Goal: Communication & Community: Answer question/provide support

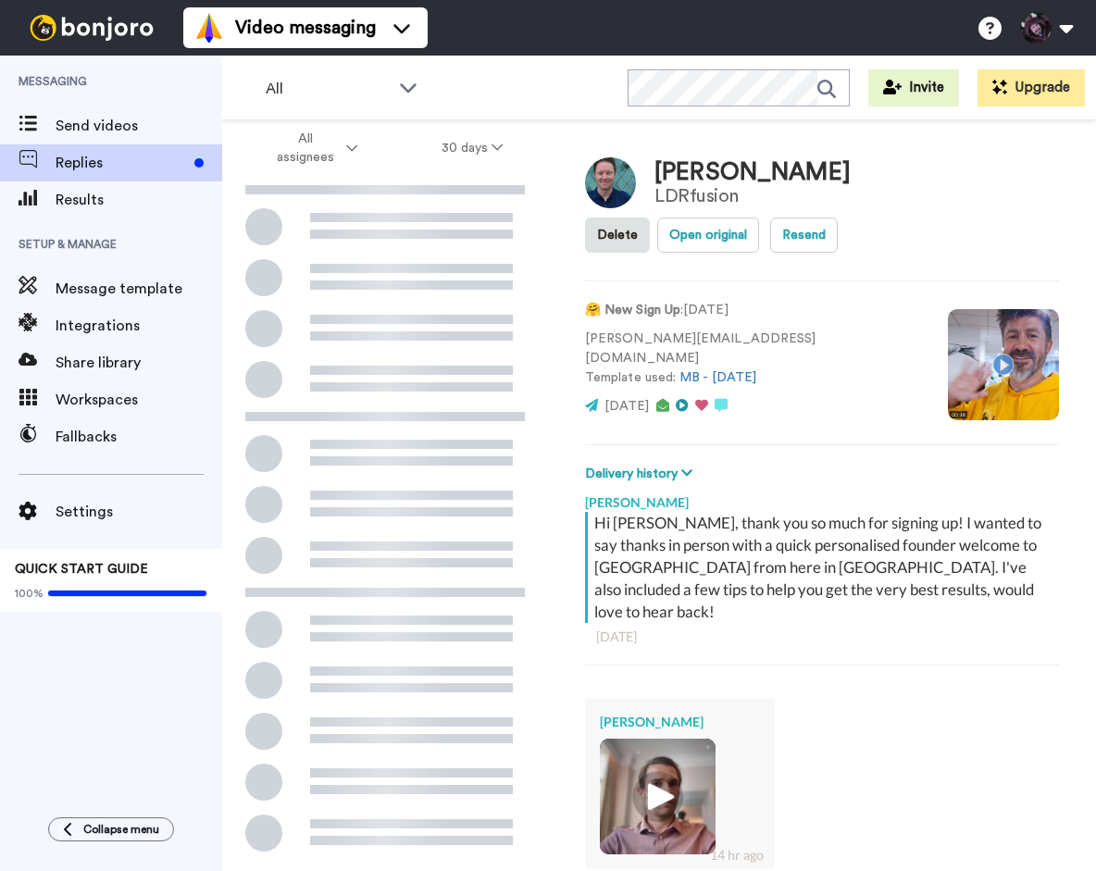
type textarea "x"
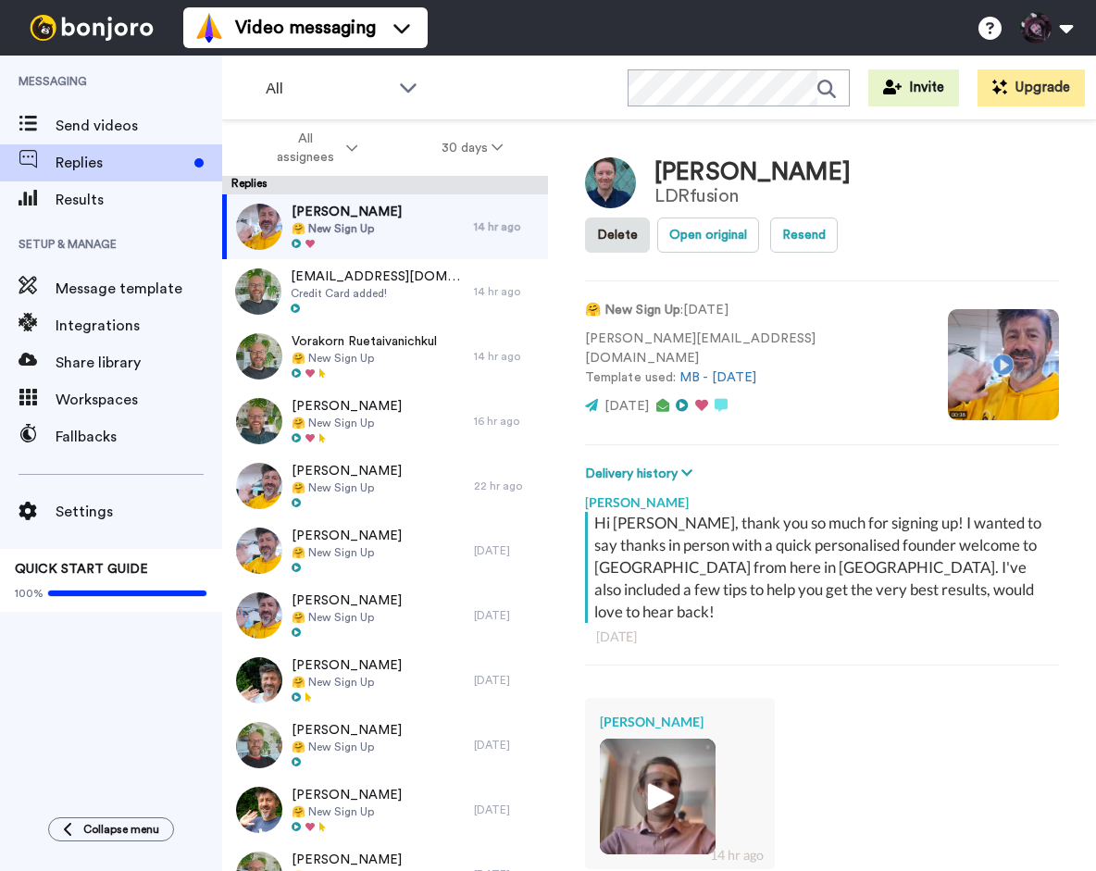
scroll to position [221, 0]
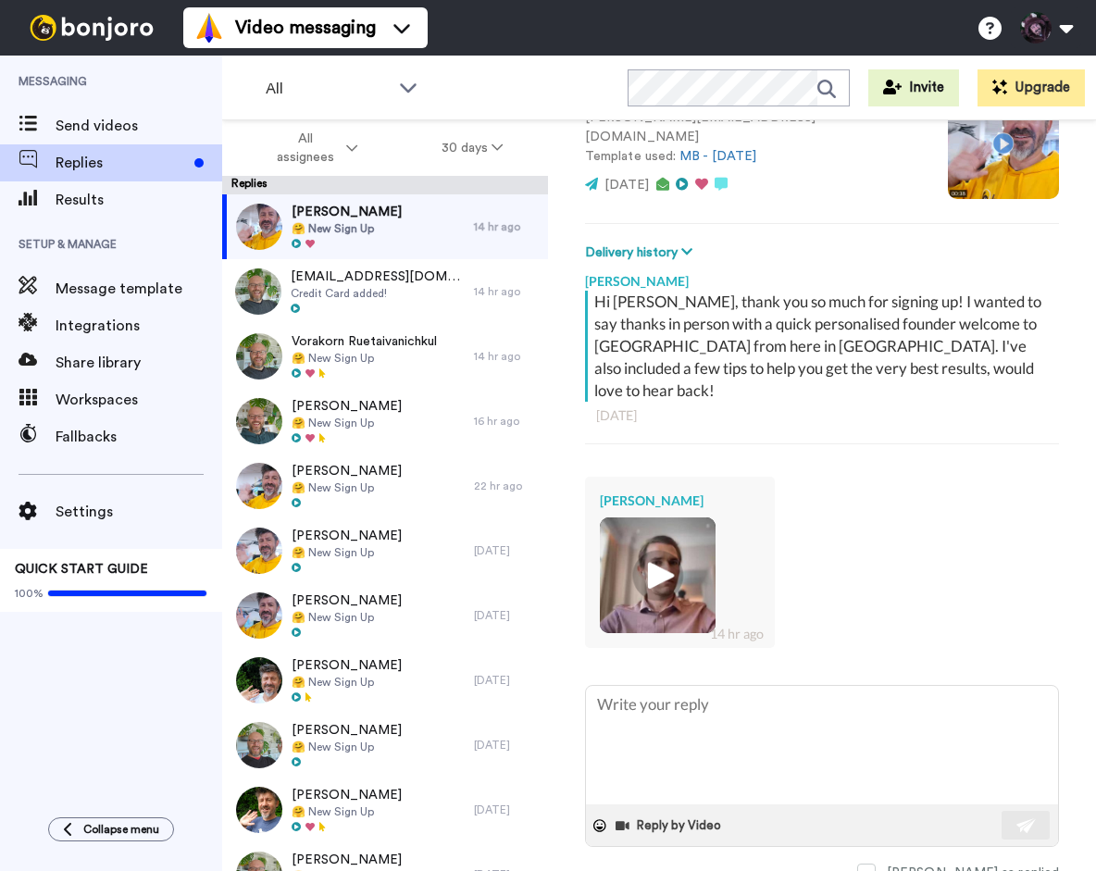
click at [660, 562] on img at bounding box center [657, 575] width 51 height 51
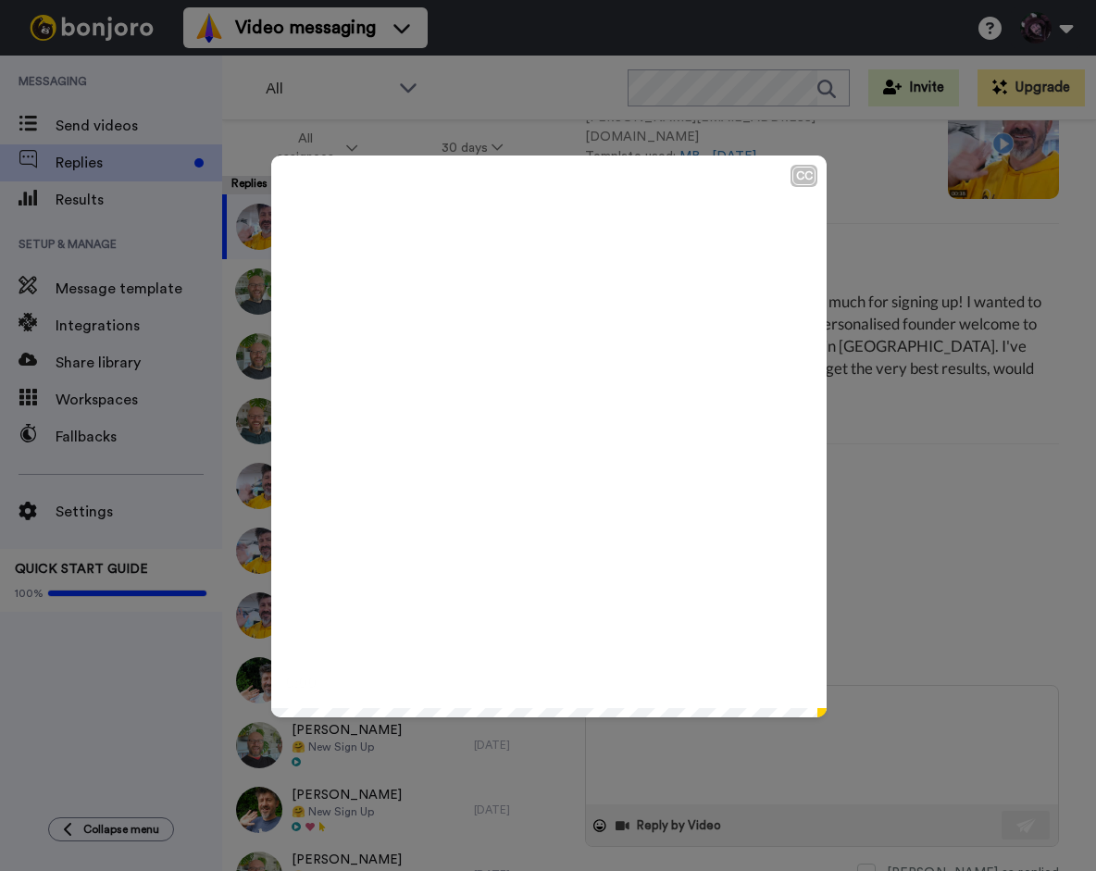
click at [560, 459] on icon "Play/Pause" at bounding box center [549, 436] width 49 height 88
click at [568, 429] on icon at bounding box center [549, 436] width 49 height 49
click at [888, 616] on div "CC Play/Pause 0:36 / 0:36" at bounding box center [548, 435] width 1096 height 871
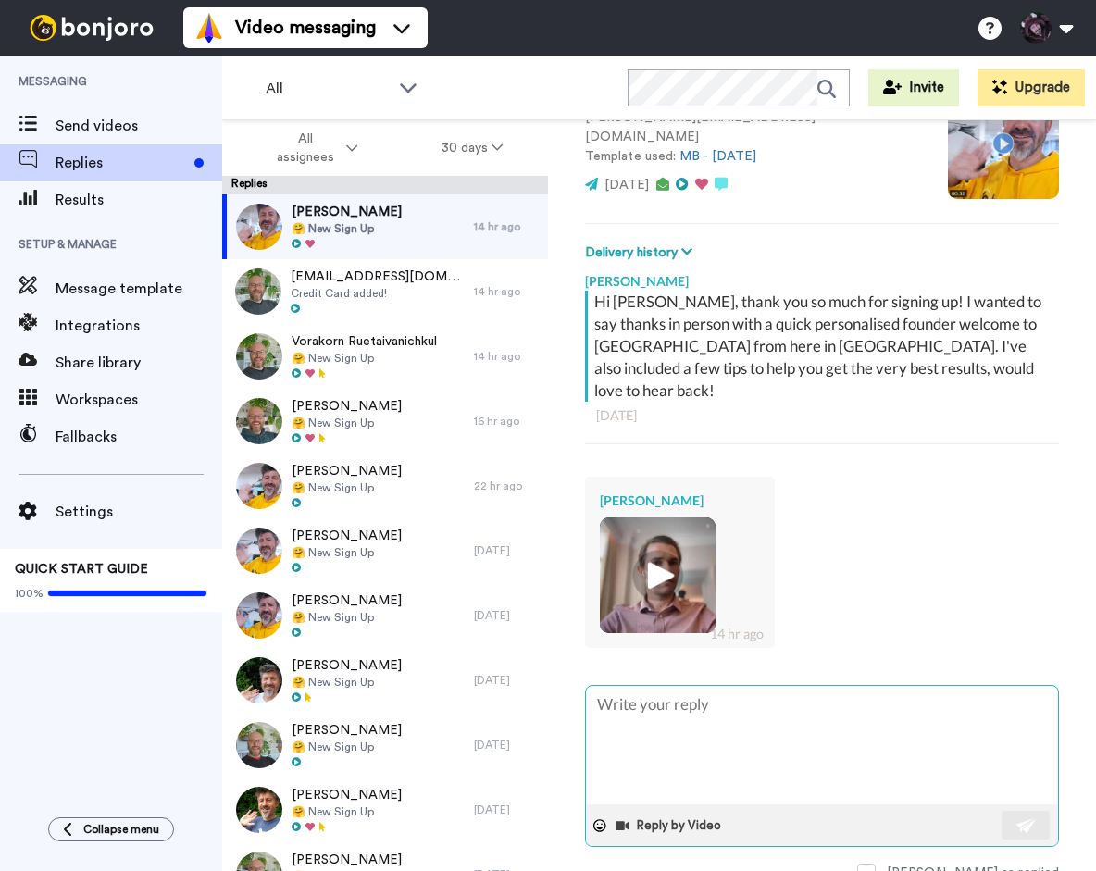
click at [725, 703] on textarea at bounding box center [822, 745] width 472 height 118
type textarea "A"
type textarea "x"
type textarea "Ac"
type textarea "x"
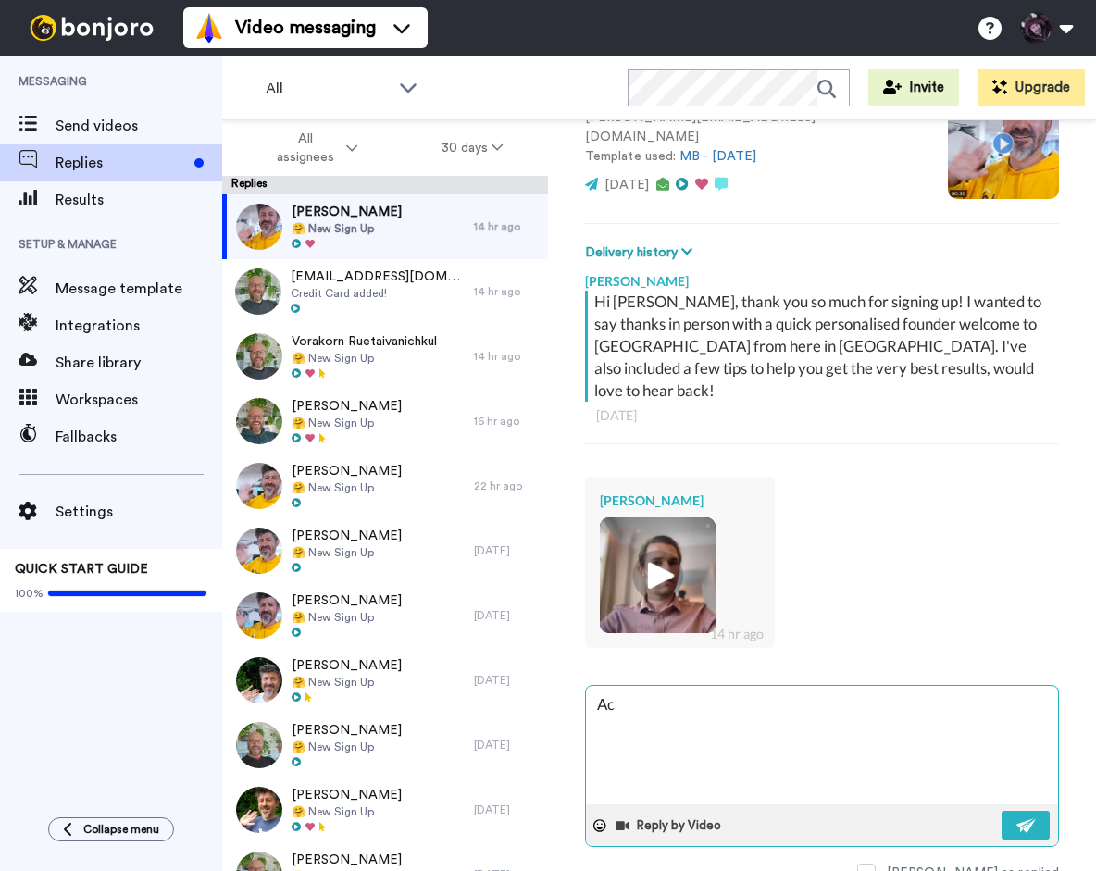
type textarea "Ace"
type textarea "x"
type textarea "Ace"
type textarea "x"
type textarea "Ace t"
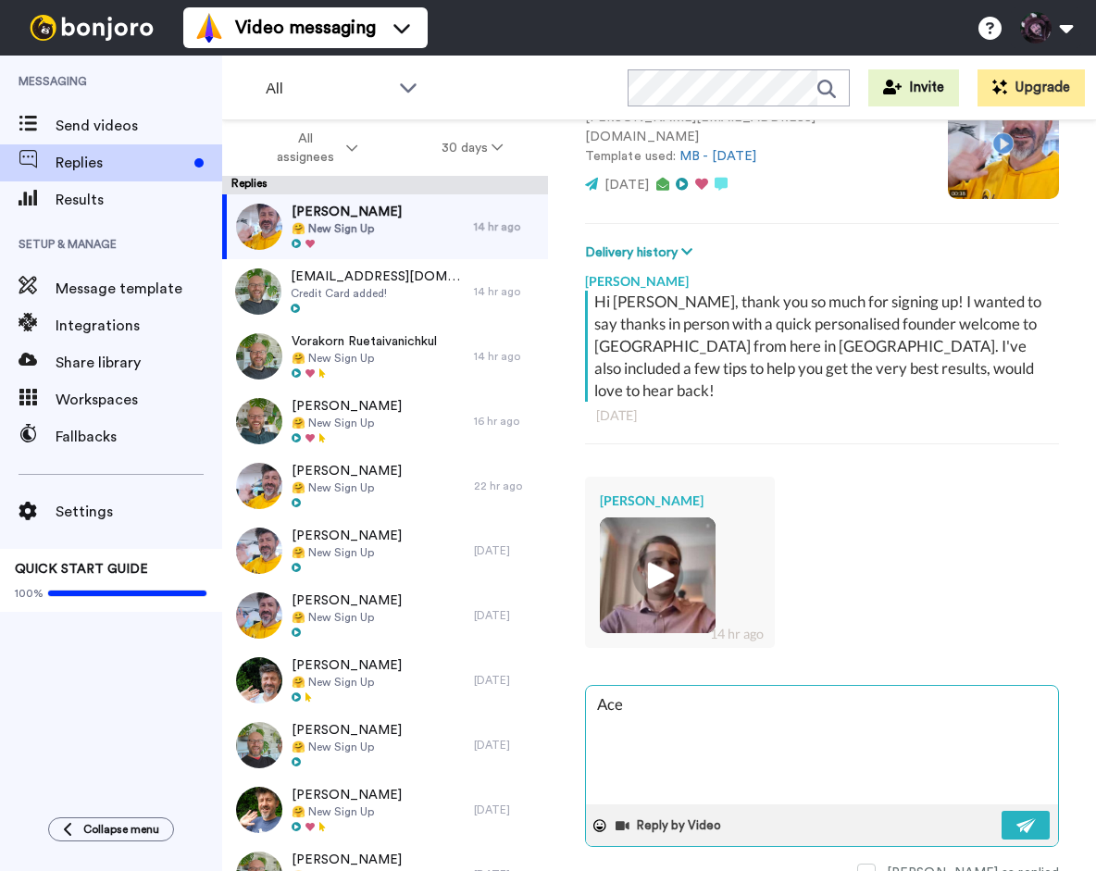
type textarea "x"
type textarea "Ace th"
type textarea "x"
type textarea "Ace tha"
type textarea "x"
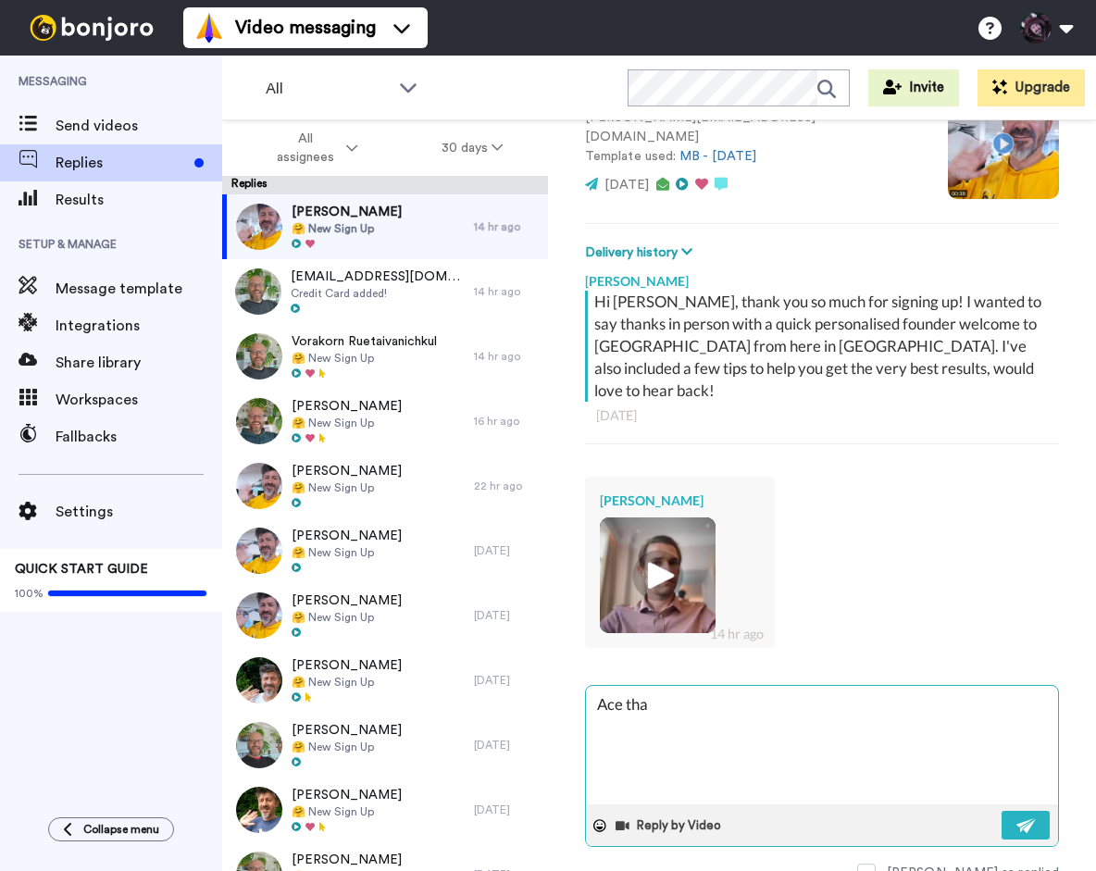
type textarea "Ace than"
type textarea "x"
type textarea "Ace thank"
type textarea "x"
type textarea "Ace thanks"
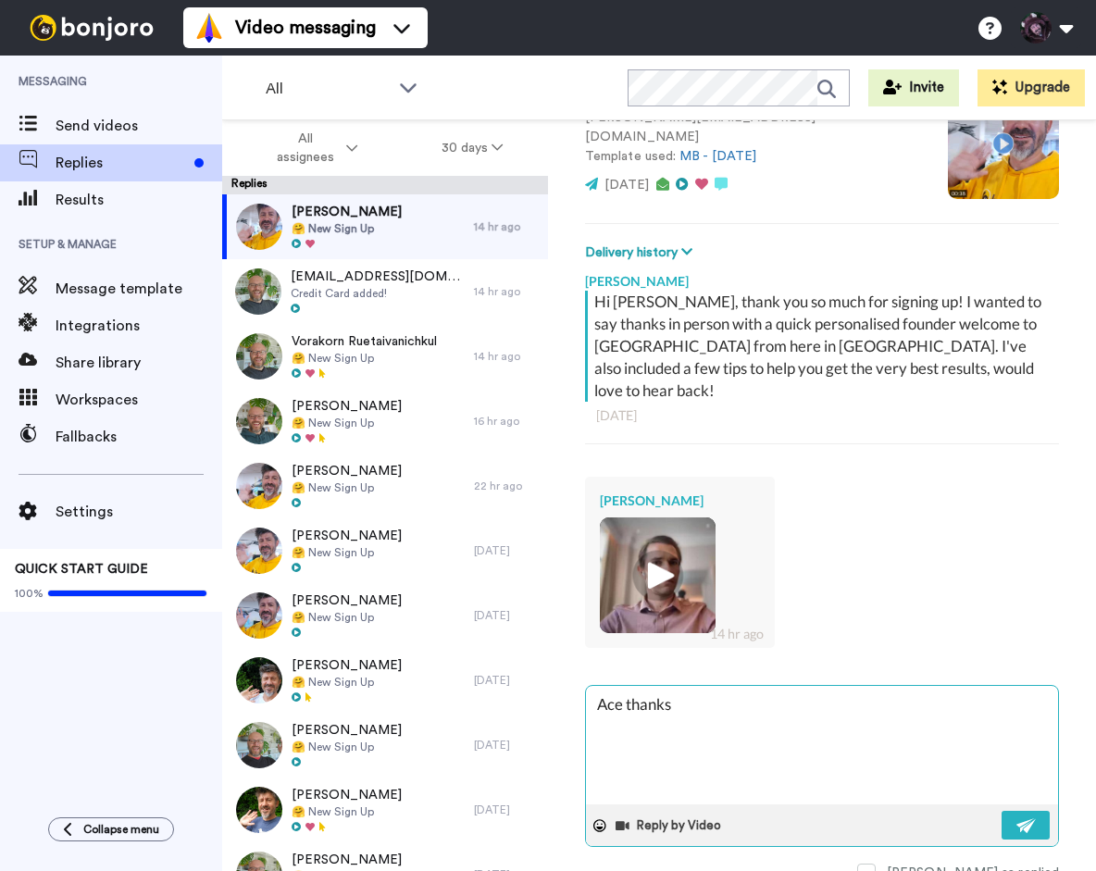
type textarea "x"
type textarea "Ace thanks"
type textarea "x"
type textarea "Ace thanks E"
type textarea "x"
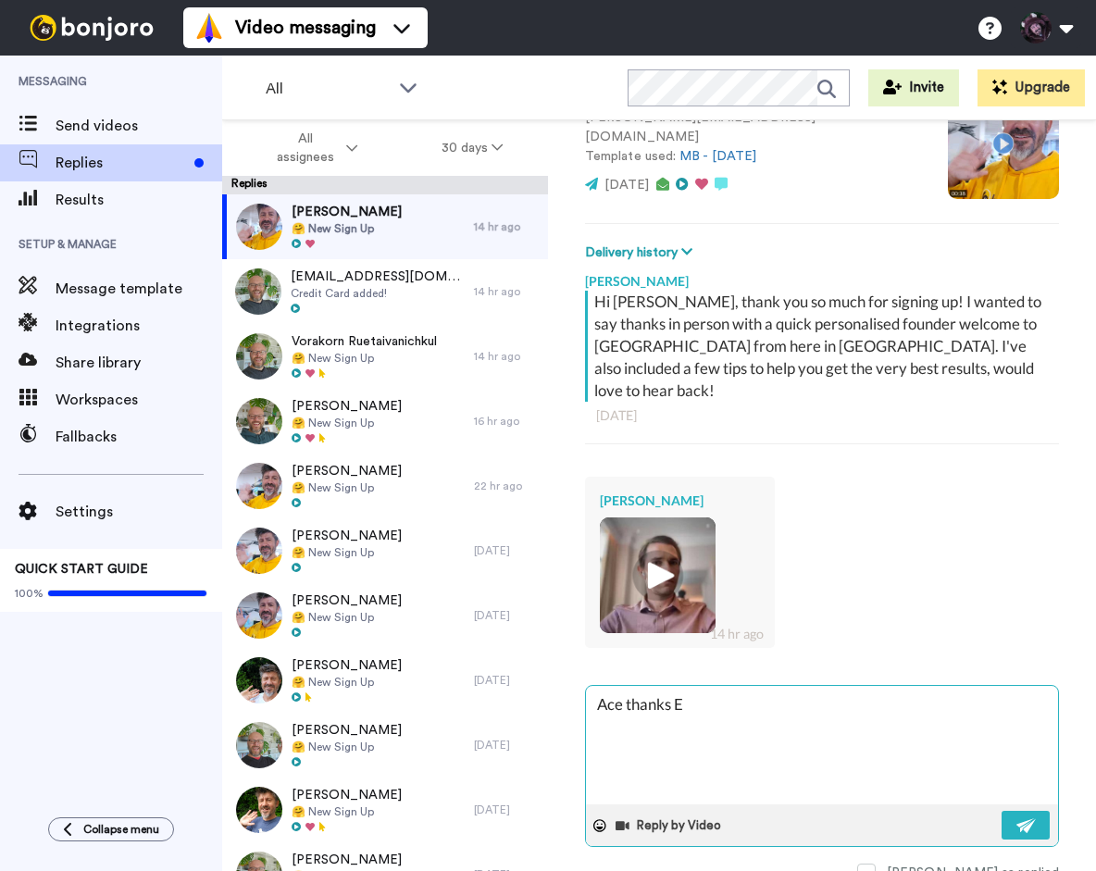
type textarea "Ace thanks [PERSON_NAME]"
type textarea "x"
type textarea "Ace thanks [PERSON_NAME]"
type textarea "x"
type textarea "Ace thanks [PERSON_NAME]"
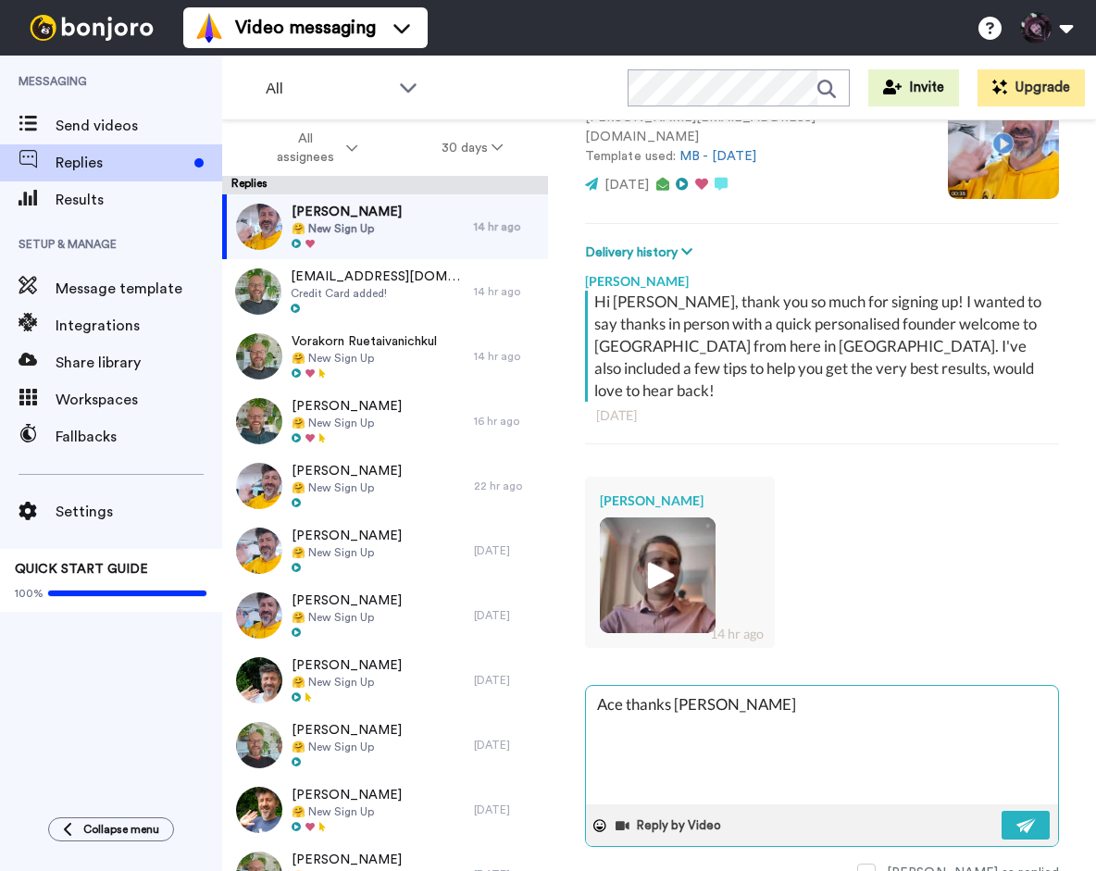
type textarea "x"
type textarea "Ace thanks [PERSON_NAME]"
type textarea "x"
type textarea "Ace thanks [PERSON_NAME] ("
type textarea "x"
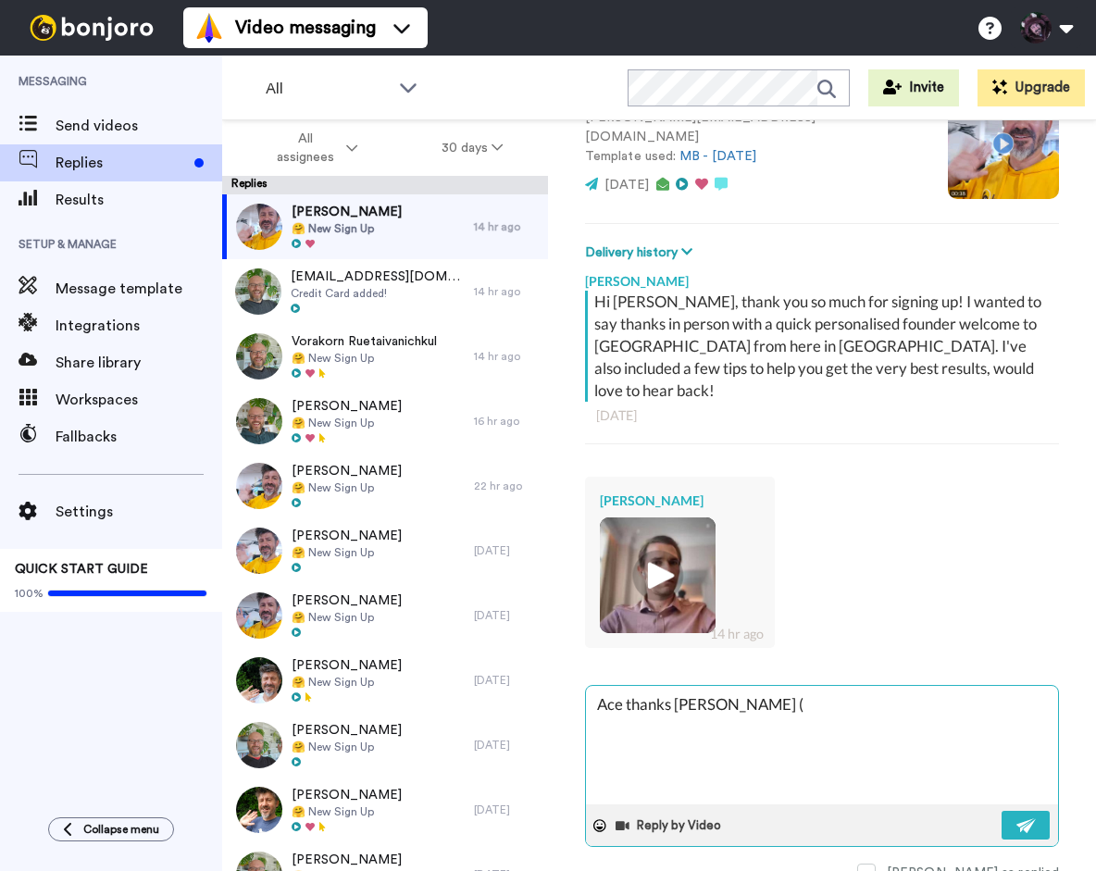
type textarea "Ace thanks [PERSON_NAME] (N"
type textarea "x"
type textarea "Ace thanks [PERSON_NAME] ([PERSON_NAME]"
type textarea "x"
type textarea "Ace thanks [PERSON_NAME] (Nic"
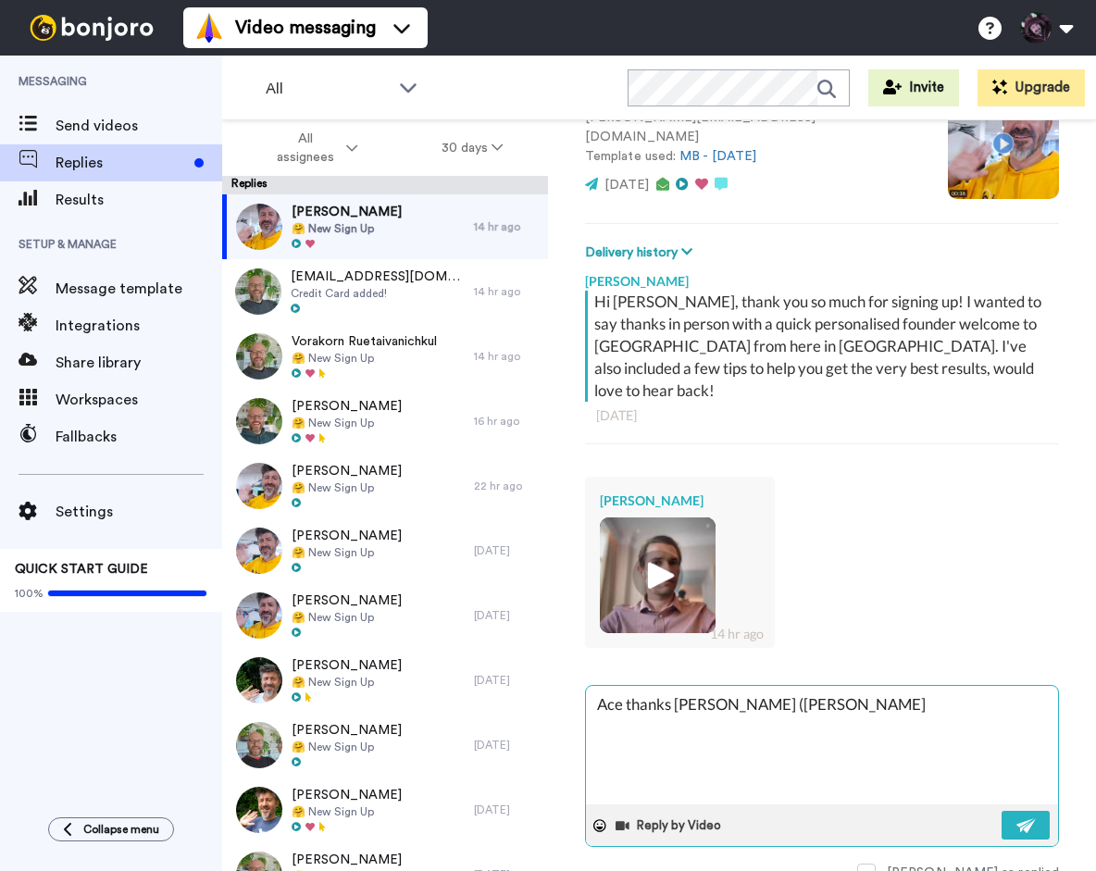
type textarea "x"
type textarea "Ace thanks [PERSON_NAME] (Nice"
type textarea "x"
type textarea "Ace thanks [PERSON_NAME] (Nice"
type textarea "x"
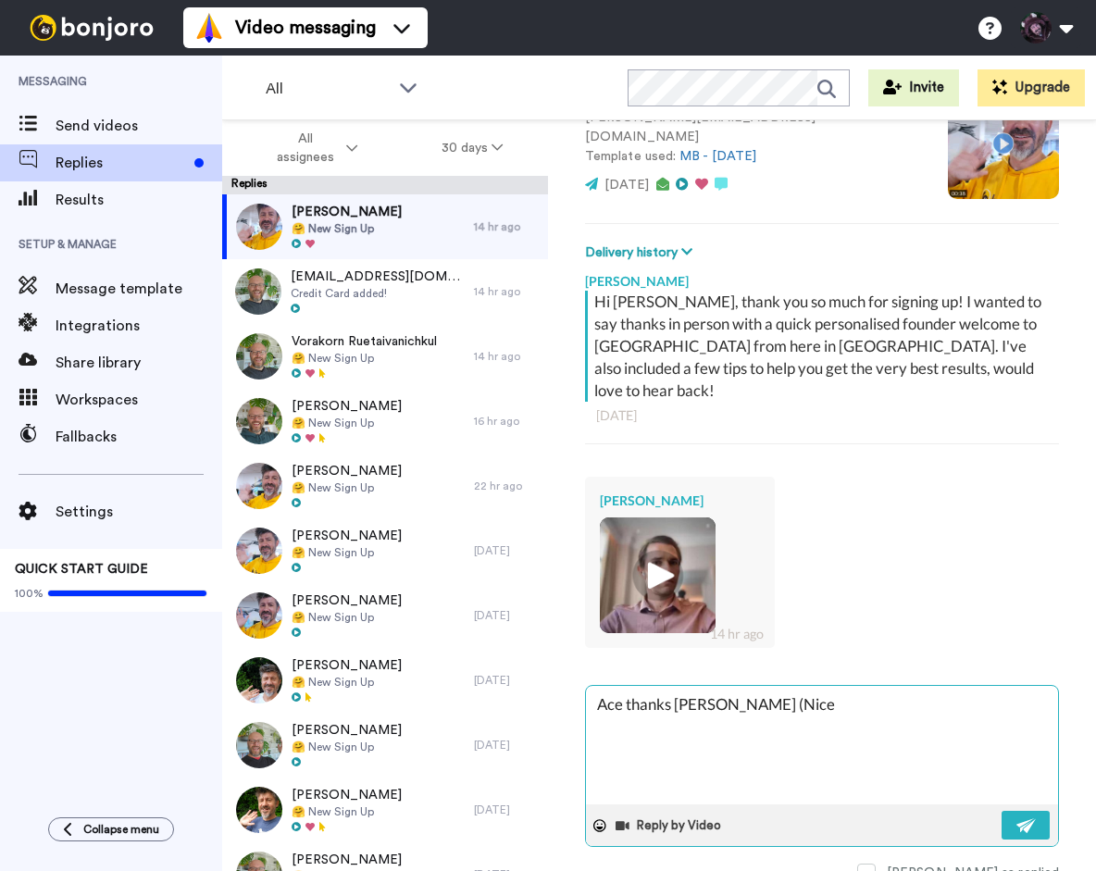
type textarea "Ace thanks [PERSON_NAME] (Nice c"
type textarea "x"
type textarea "Ace thanks [PERSON_NAME] (Nice ca"
type textarea "x"
type textarea "Ace thanks [PERSON_NAME] (Nice cam"
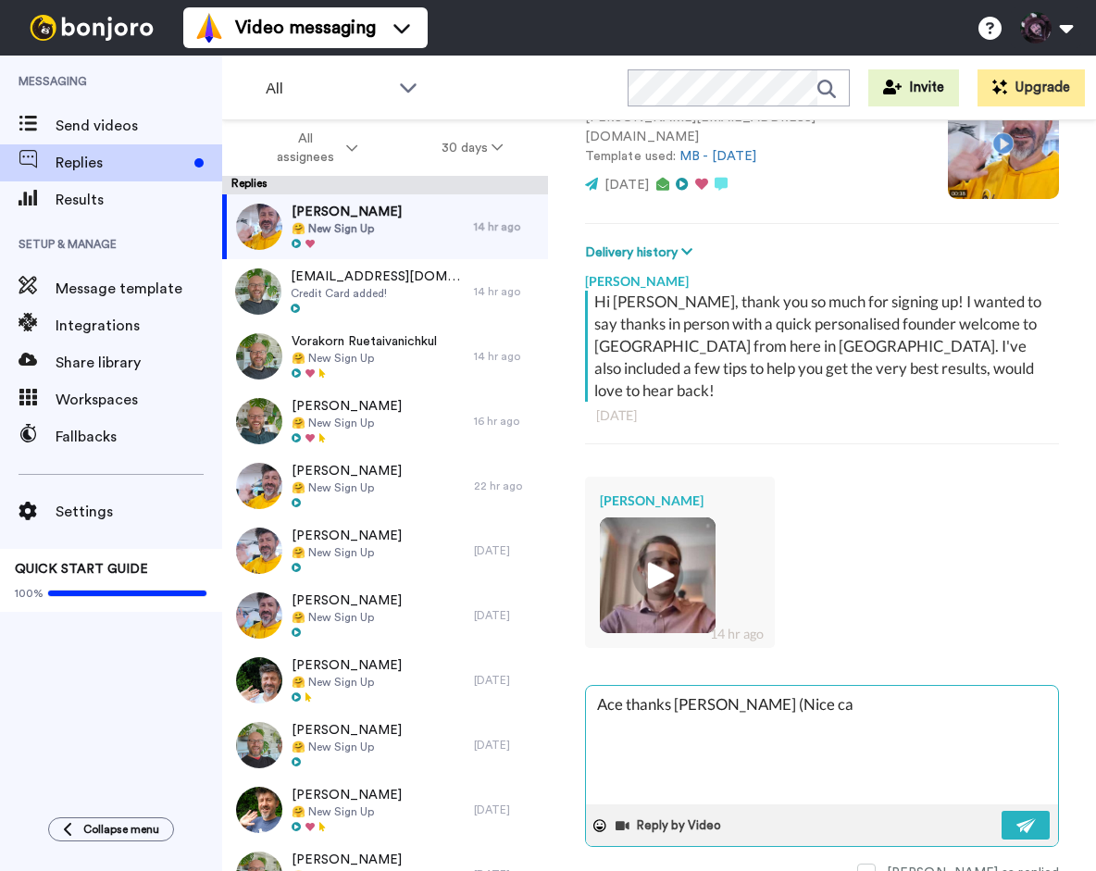
type textarea "x"
type textarea "Ace thanks [PERSON_NAME] (Nice came"
type textarea "x"
type textarea "Ace thanks [PERSON_NAME] (Nice camer"
type textarea "x"
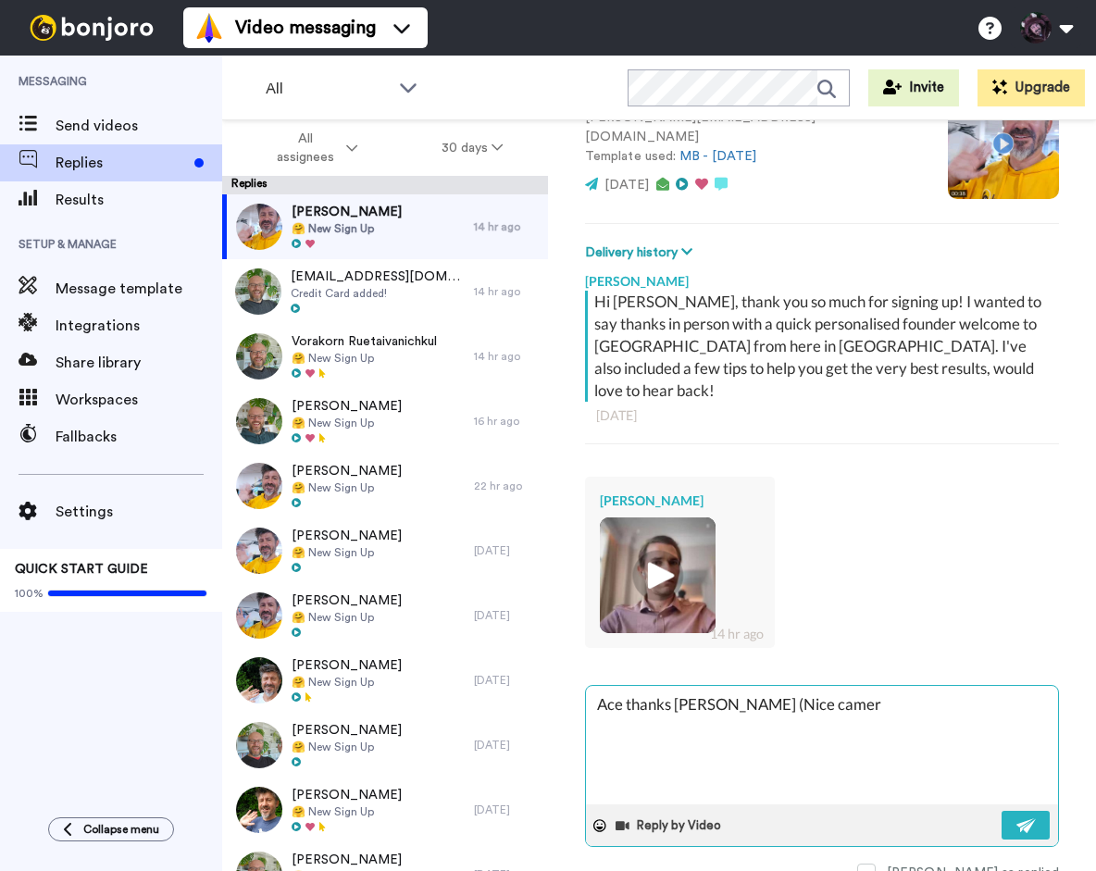
type textarea "Ace thanks [PERSON_NAME] (Nice camera"
type textarea "x"
type textarea "Ace thanks [PERSON_NAME] (Nice camera"
type textarea "x"
type textarea "Ace thanks [PERSON_NAME] (Nice camera s"
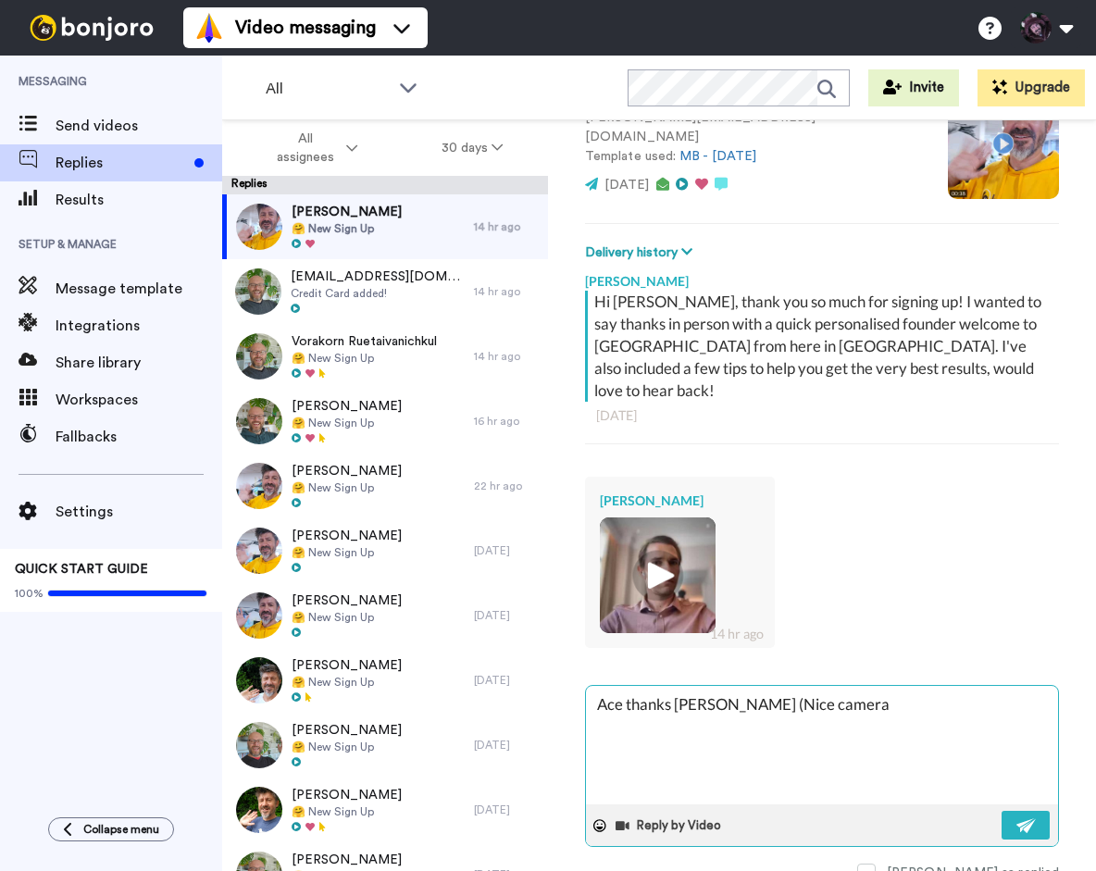
type textarea "x"
type textarea "Ace thanks [PERSON_NAME] (Nice camera se"
type textarea "x"
type textarea "Ace thanks [PERSON_NAME] (Nice camera set"
type textarea "x"
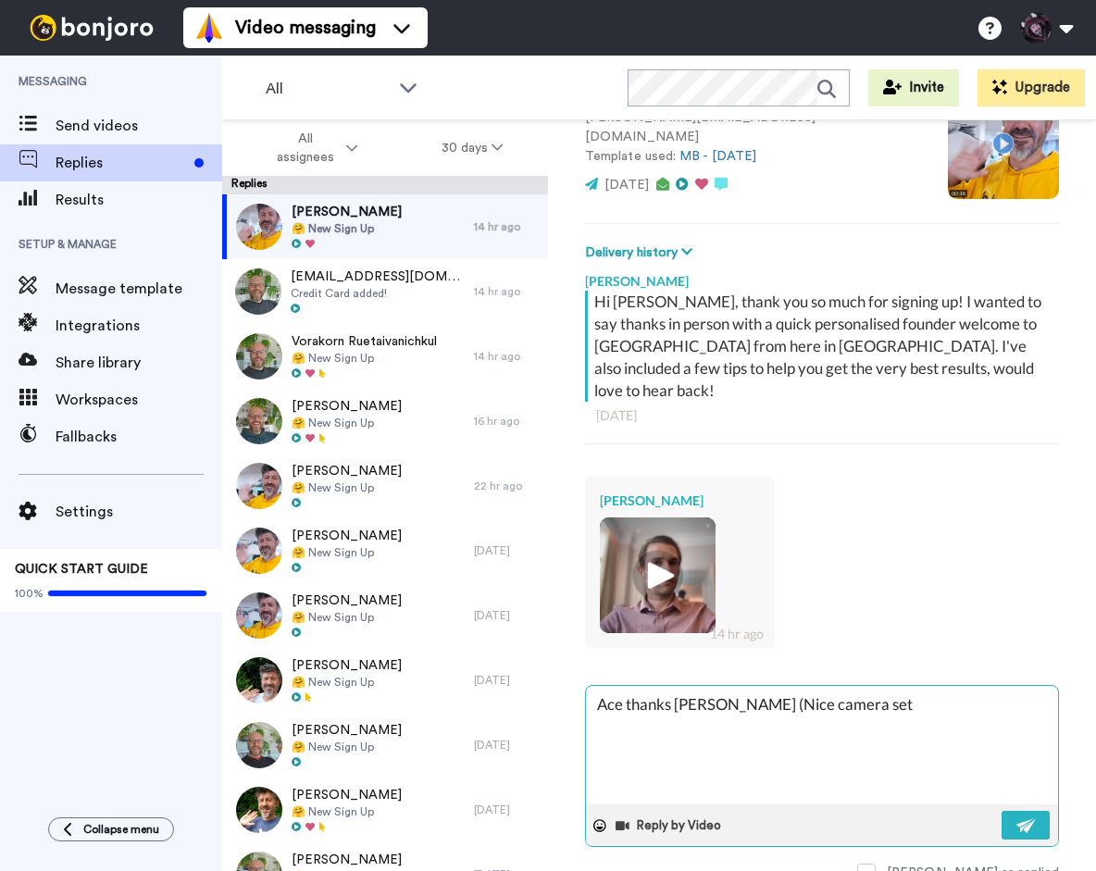
type textarea "Ace thanks [PERSON_NAME] (Nice camera setu"
type textarea "x"
type textarea "Ace thanks [PERSON_NAME] (Nice camera setup"
type textarea "x"
type textarea "Ace thanks [PERSON_NAME] (Nice camera setup)"
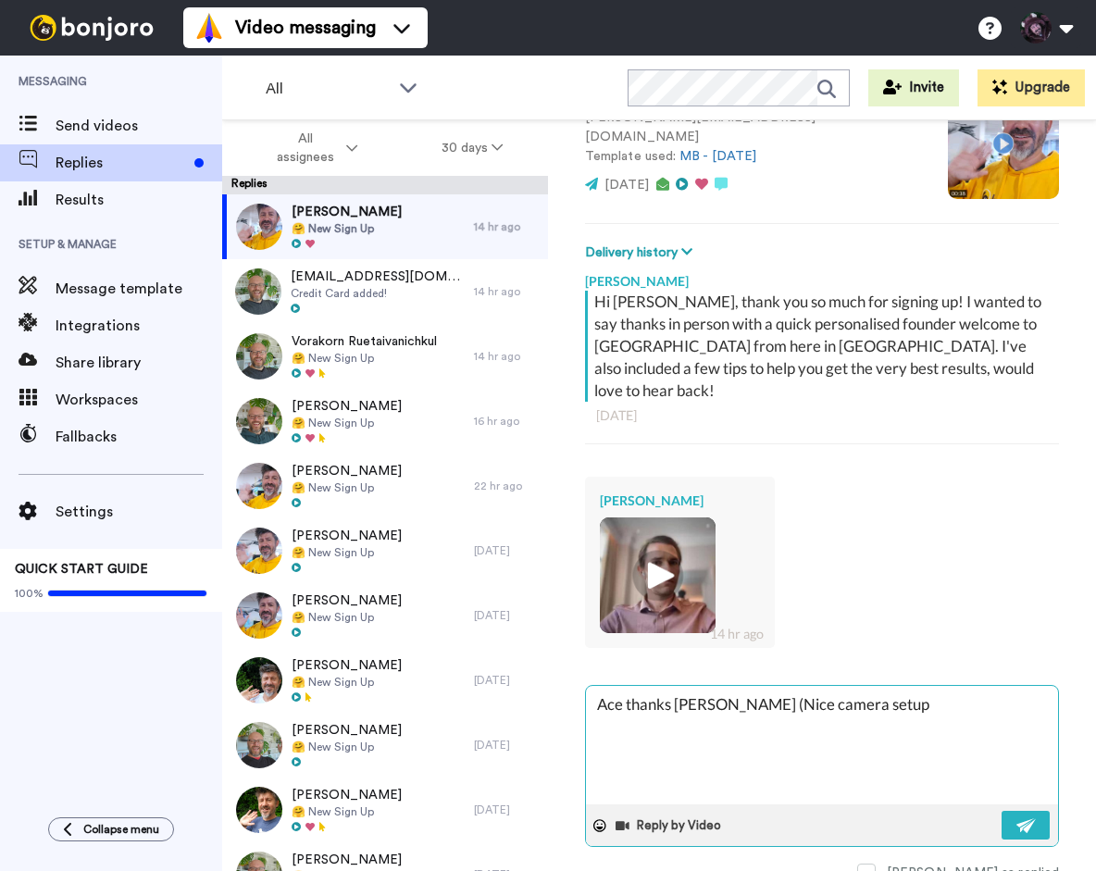
type textarea "x"
type textarea "Ace thanks [PERSON_NAME] (Nice camera setup)."
type textarea "x"
type textarea "Ace thanks [PERSON_NAME] (Nice camera setup)."
type textarea "x"
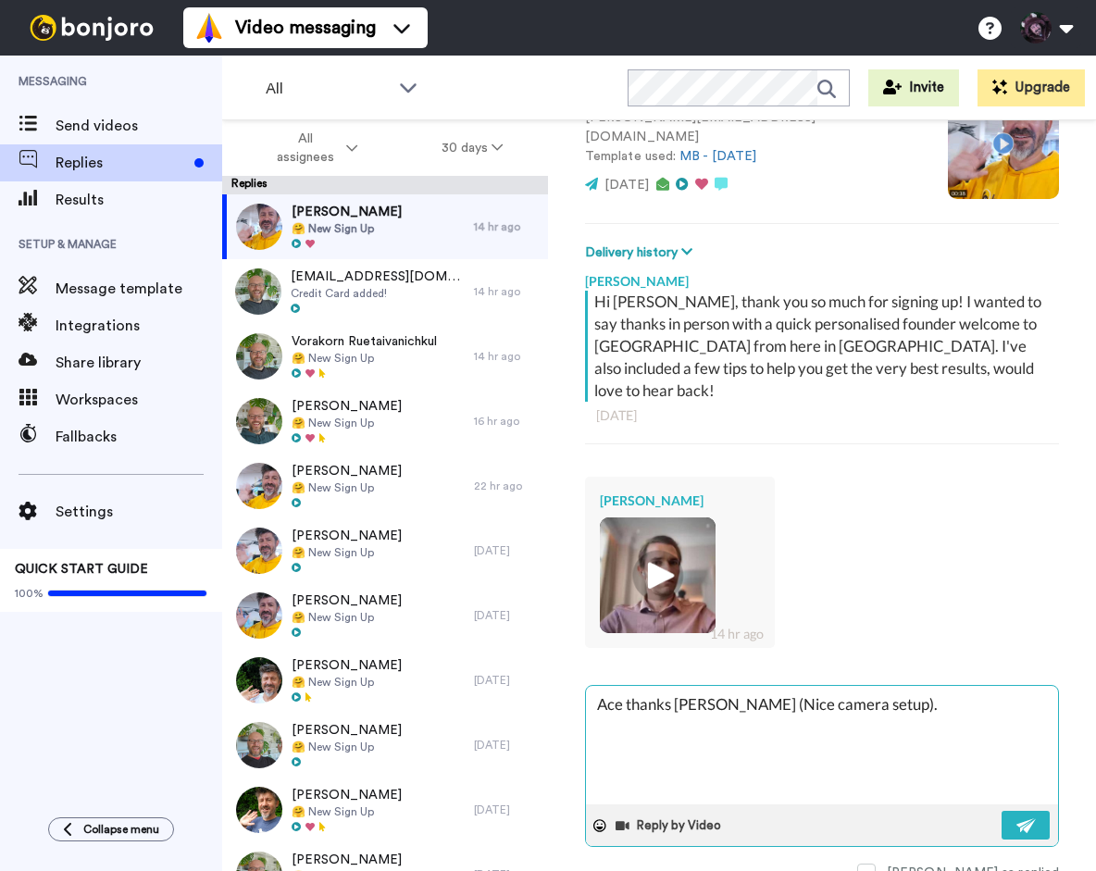
type textarea "Ace thanks [PERSON_NAME] (Nice camera setup). S"
type textarea "x"
type textarea "Ace thanks [PERSON_NAME] (Nice camera setup). So"
type textarea "x"
type textarea "Ace thanks [PERSON_NAME] (Nice camera setup). Sou"
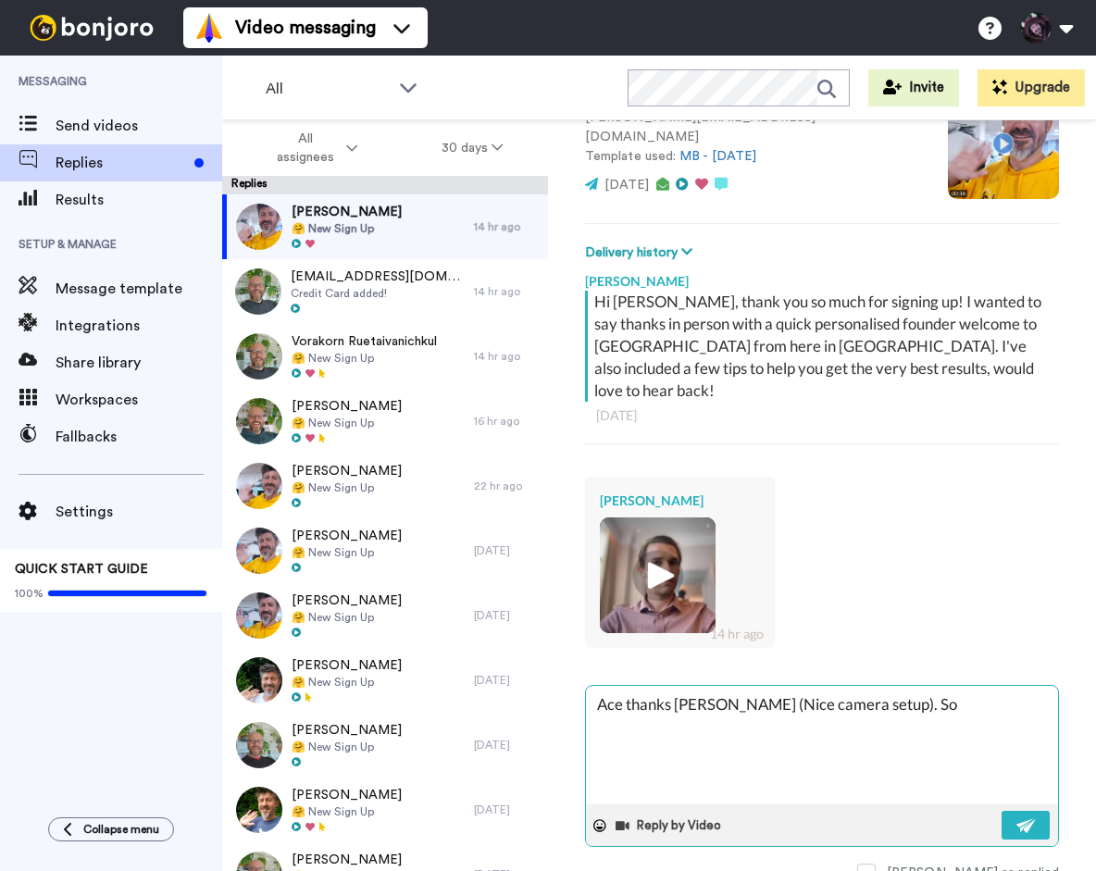
type textarea "x"
type textarea "Ace thanks [PERSON_NAME] (Nice camera setup). [GEOGRAPHIC_DATA]"
type textarea "x"
type textarea "Ace thanks [PERSON_NAME] (Nice camera setup). Sound"
type textarea "x"
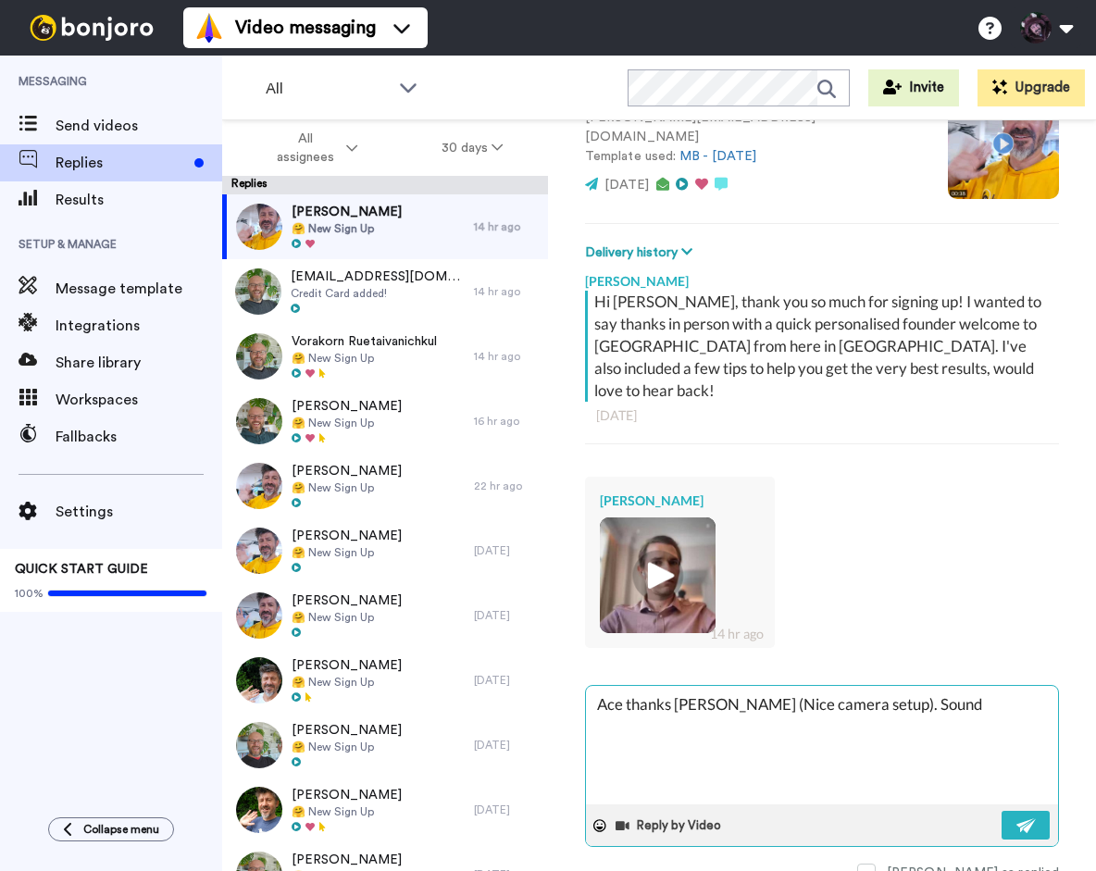
type textarea "Ace thanks [PERSON_NAME] (Nice camera setup). Sounds"
type textarea "x"
type textarea "Ace thanks [PERSON_NAME] (Nice camera setup). Sounds"
type textarea "x"
type textarea "Ace thanks [PERSON_NAME] (Nice camera setup). Sounds g"
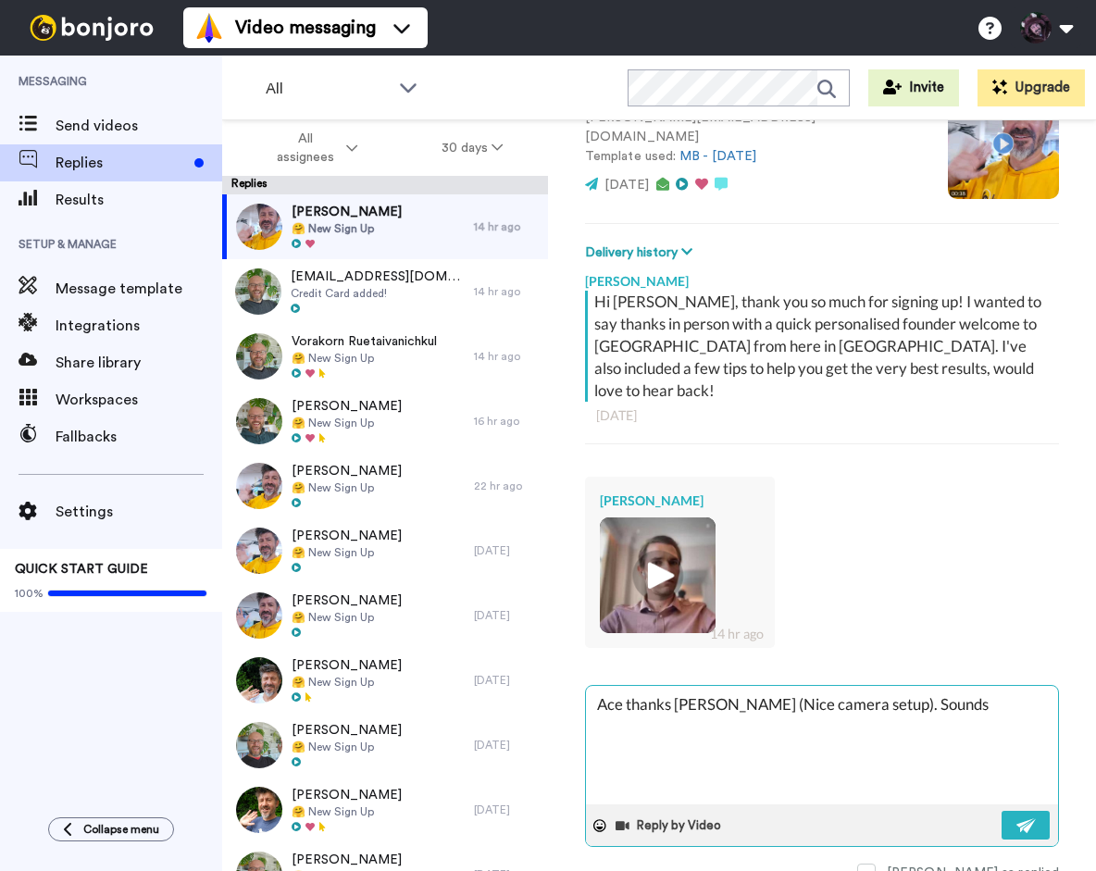
type textarea "x"
type textarea "Ace thanks [PERSON_NAME] (Nice camera setup). Sounds gr"
type textarea "x"
type textarea "Ace thanks [PERSON_NAME] (Nice camera setup). Sounds gre"
type textarea "x"
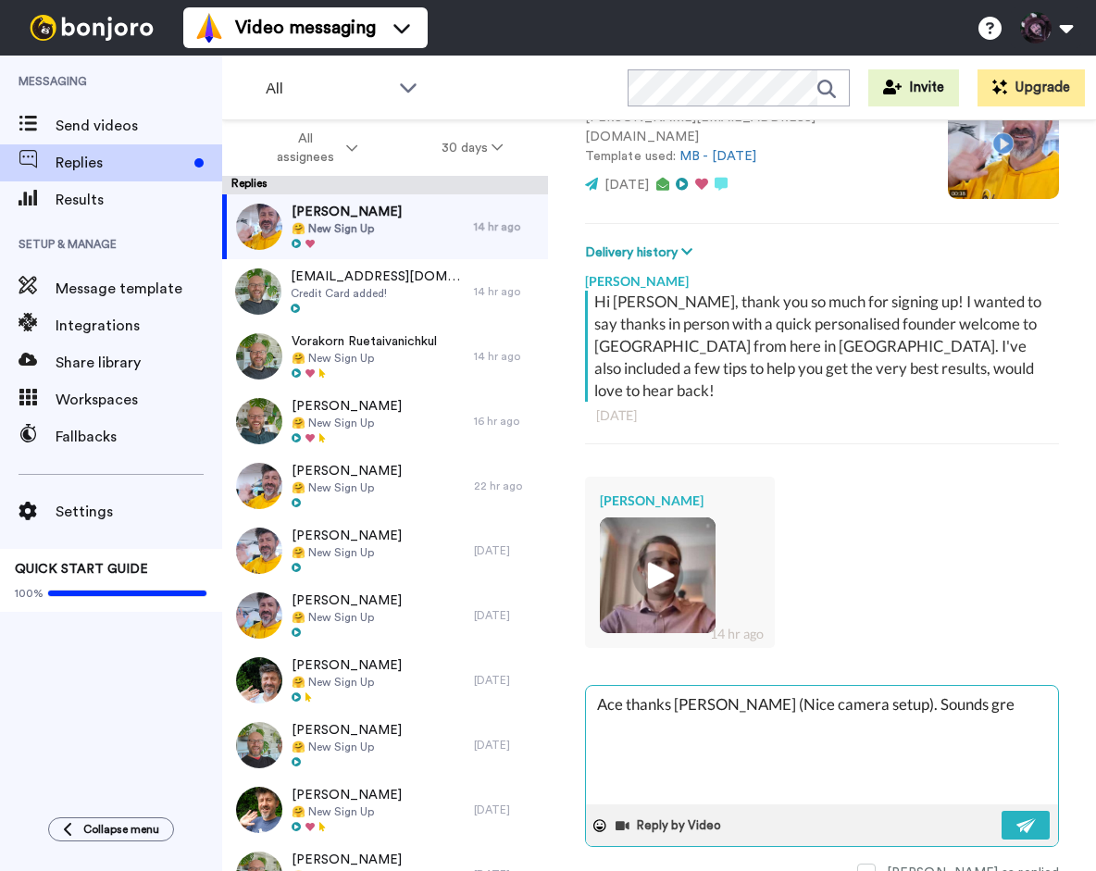
type textarea "Ace thanks [PERSON_NAME] (Nice camera setup). Sounds grea"
type textarea "x"
type textarea "Ace thanks [PERSON_NAME] (Nice camera setup). Sounds great"
type textarea "x"
type textarea "Ace thanks [PERSON_NAME] (Nice camera setup). Sounds great,"
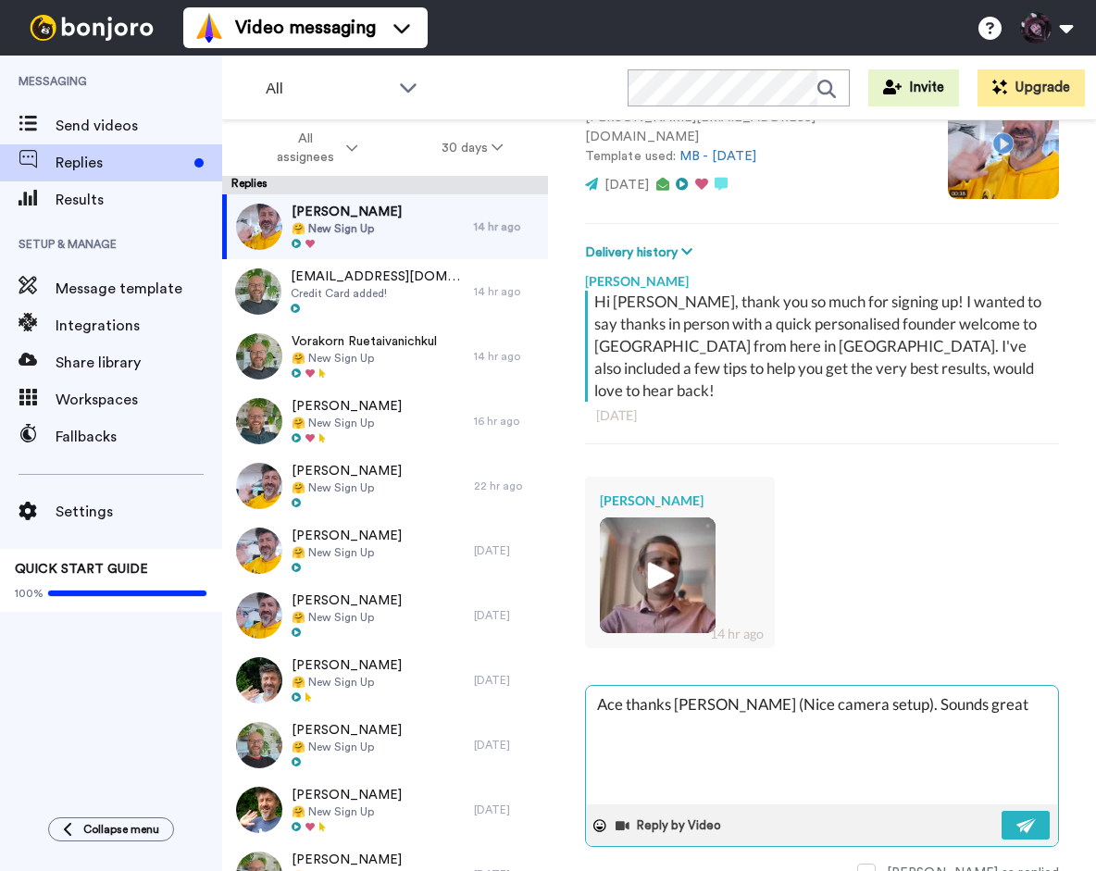
type textarea "x"
type textarea "Ace thanks [PERSON_NAME] (Nice camera setup). Sounds great,"
type textarea "x"
type textarea "Ace thanks [PERSON_NAME] (Nice camera setup). Sounds great, y"
type textarea "x"
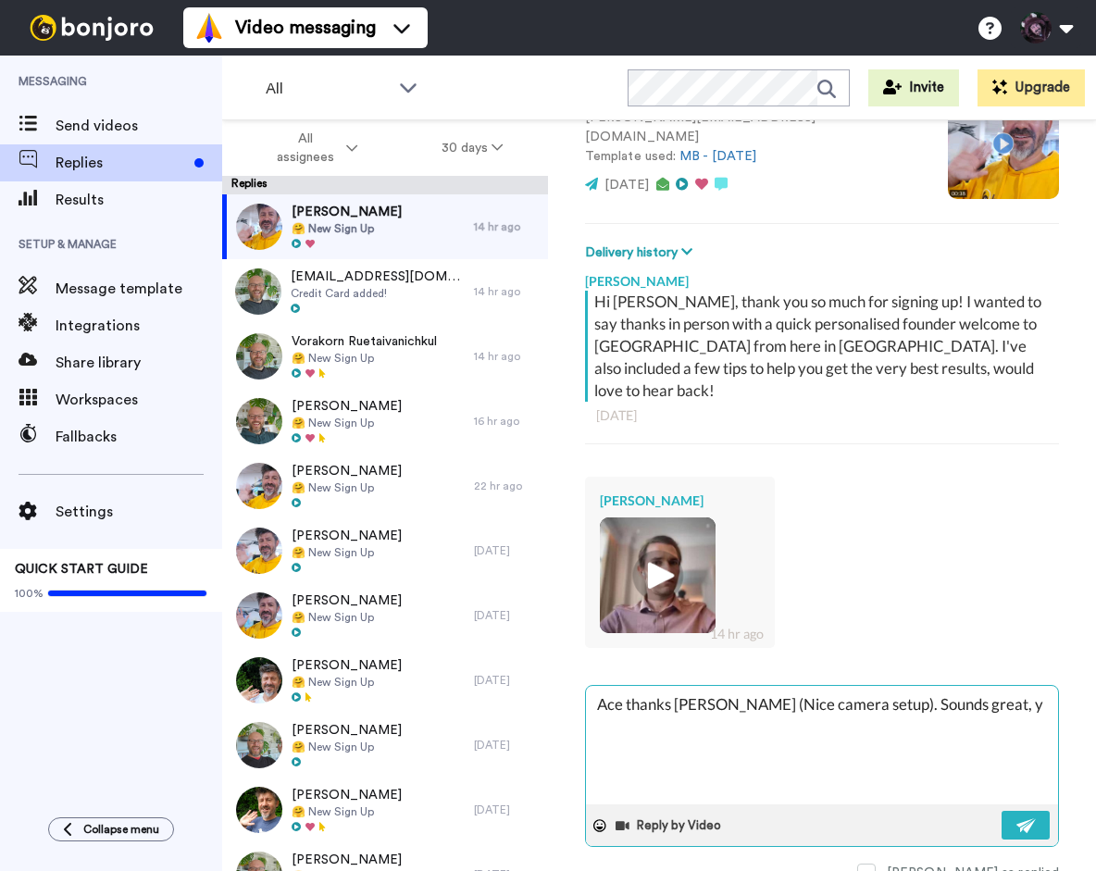
type textarea "Ace thanks [PERSON_NAME] (Nice camera setup). Sounds great,"
type textarea "x"
type textarea "Ace thanks [PERSON_NAME] (Nice camera setup). Sounds great, L"
type textarea "x"
type textarea "Ace thanks [PERSON_NAME] (Nice camera setup). Sounds great, Lo"
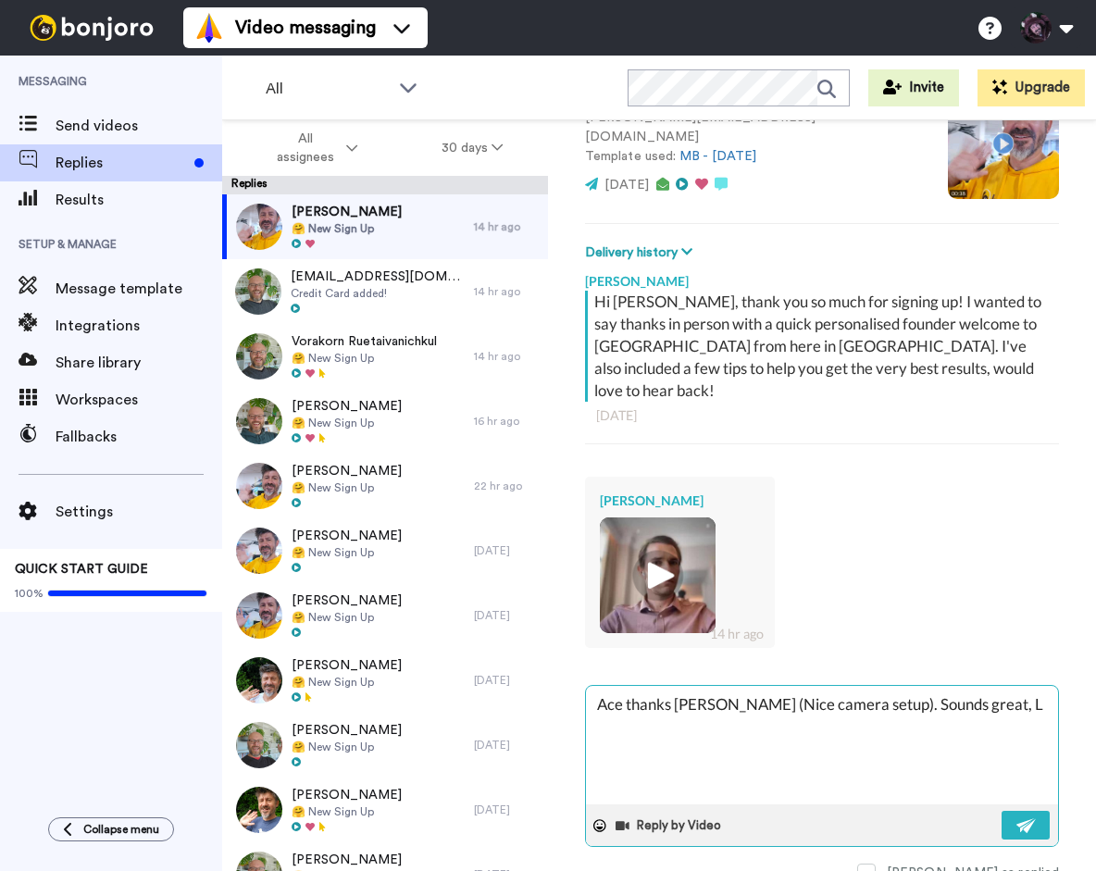
type textarea "x"
type textarea "Ace thanks [PERSON_NAME] (Nice camera setup). Sounds great, Loo"
type textarea "x"
type textarea "Ace thanks [PERSON_NAME] (Nice camera setup). Sounds great, Loom"
type textarea "x"
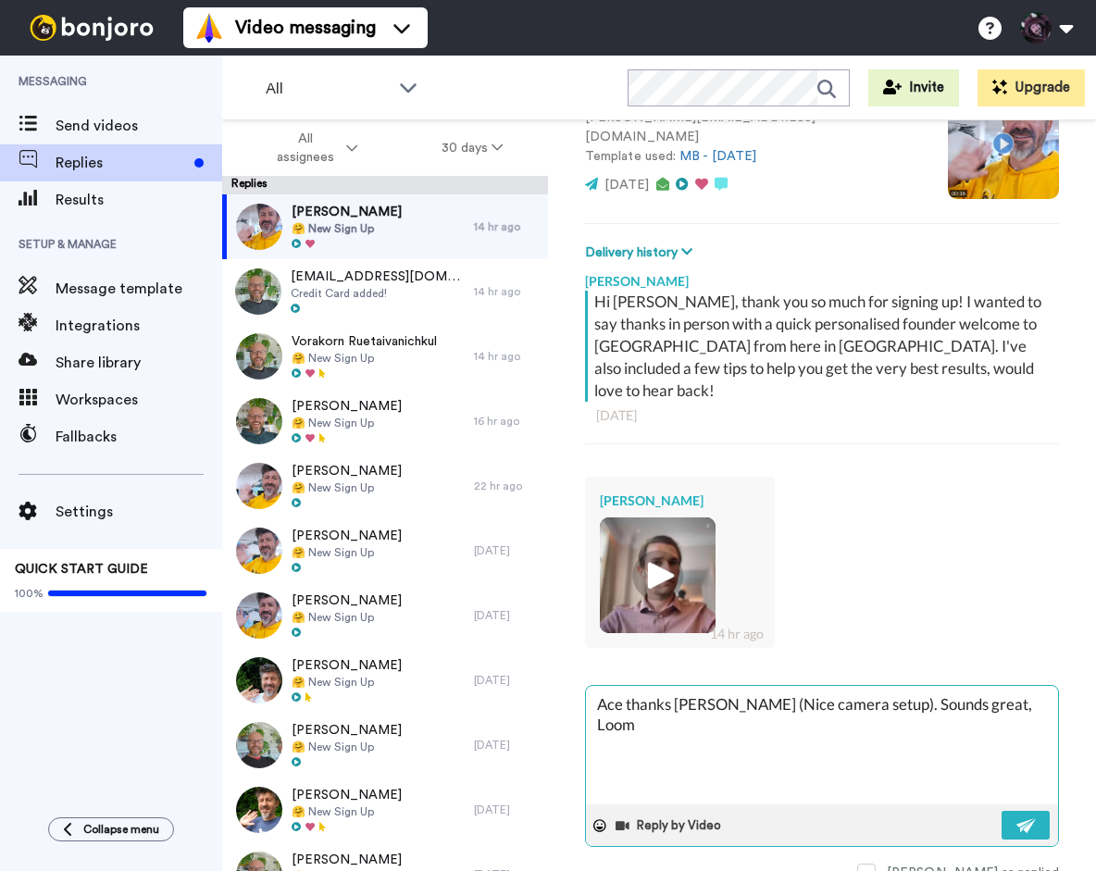
type textarea "Ace thanks [PERSON_NAME] (Nice camera setup). Sounds great, Loom"
type textarea "x"
type textarea "Ace thanks [PERSON_NAME] (Nice camera setup). Sounds great, Loom i"
type textarea "x"
type textarea "Ace thanks [PERSON_NAME] (Nice camera setup). Sounds great, Loom is"
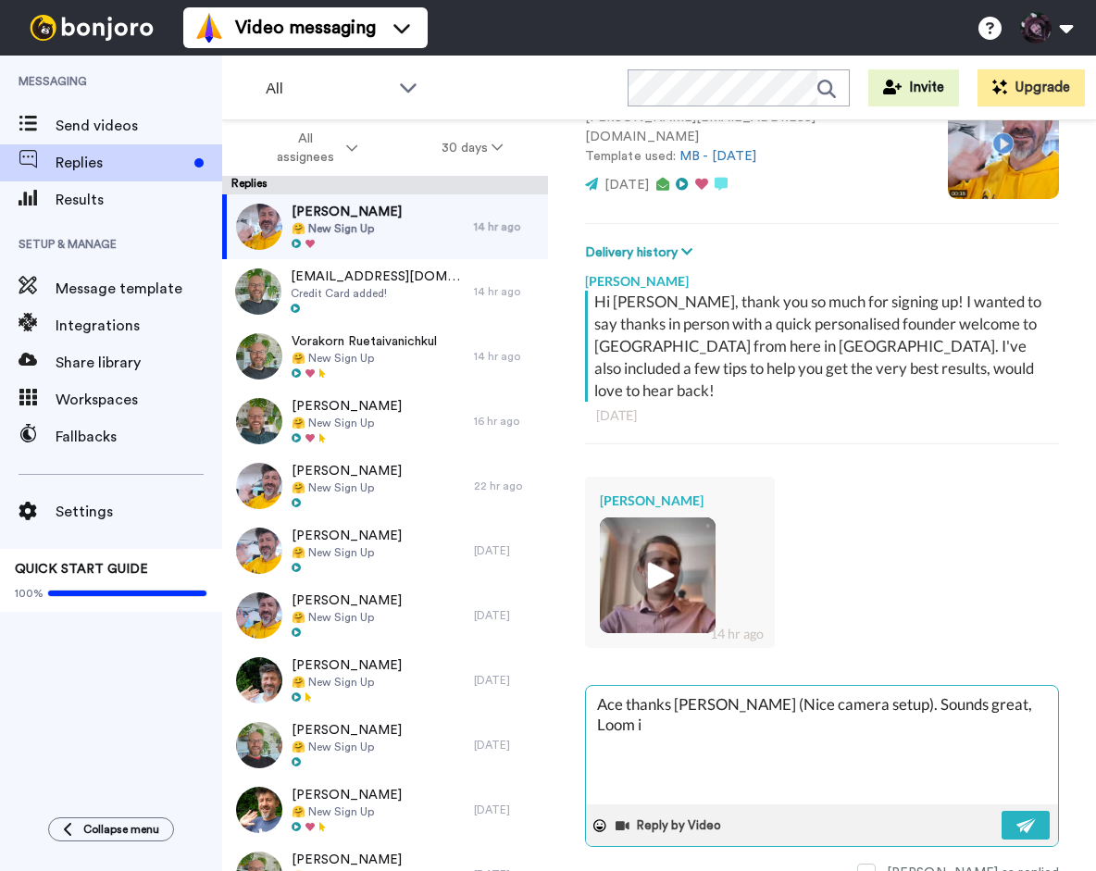
type textarea "x"
type textarea "Ace thanks [PERSON_NAME] (Nice camera setup). Sounds great, Loom is"
type textarea "x"
type textarea "Ace thanks [PERSON_NAME] (Nice camera setup). Sounds great, Loom is g"
type textarea "x"
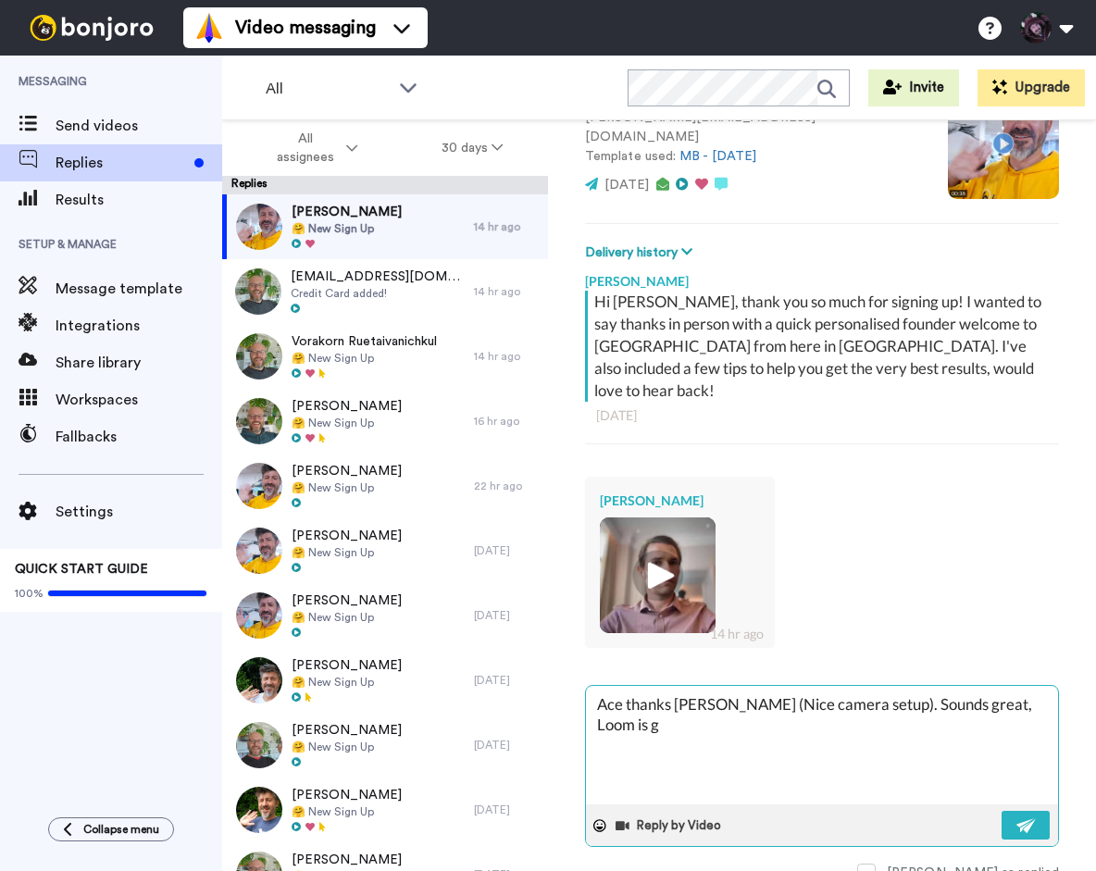
type textarea "Ace thanks [PERSON_NAME] (Nice camera setup). Sounds great, Loom is gr"
type textarea "x"
type textarea "Ace thanks [PERSON_NAME] (Nice camera setup). Sounds great, Loom is gre"
type textarea "x"
type textarea "Ace thanks [PERSON_NAME] (Nice camera setup). Sounds great, Loom is grea"
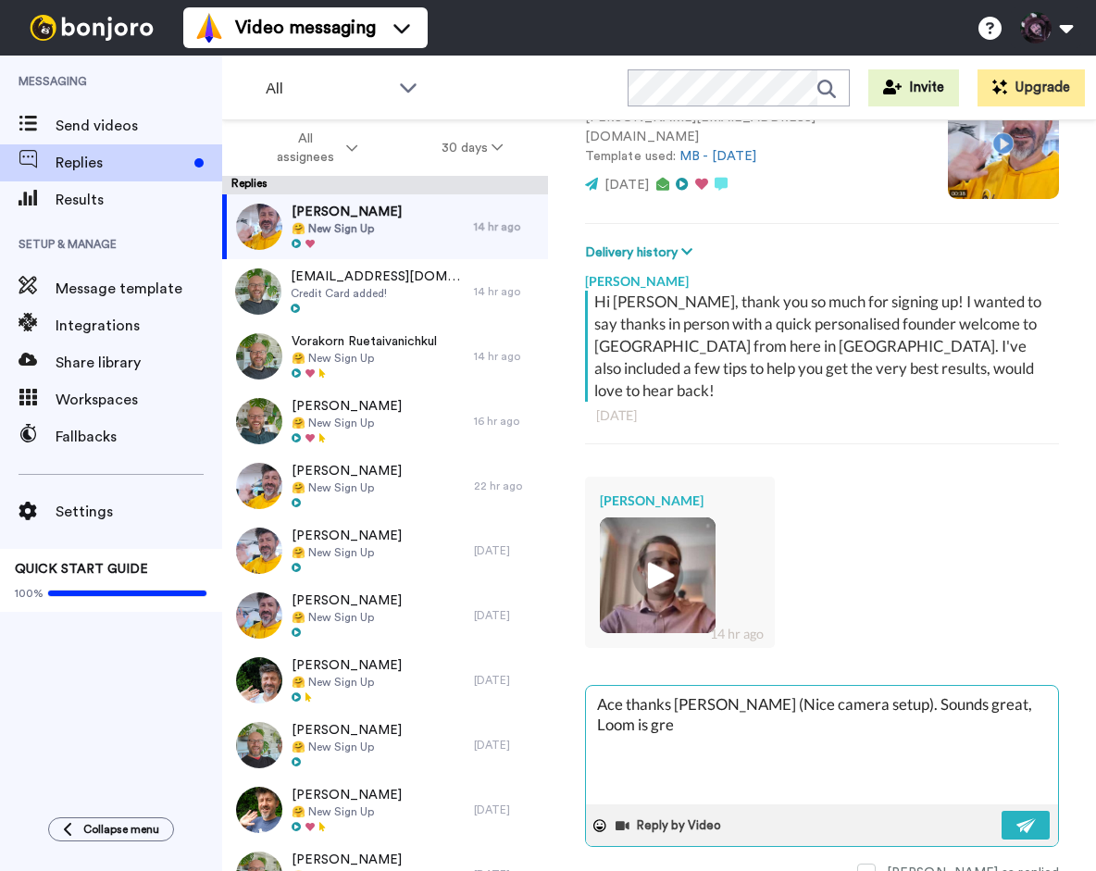
type textarea "x"
type textarea "Ace thanks [PERSON_NAME] (Nice camera setup). Sounds great, Loom is great"
type textarea "x"
type textarea "Ace thanks [PERSON_NAME] (Nice camera setup). Sounds great, Loom is great"
type textarea "x"
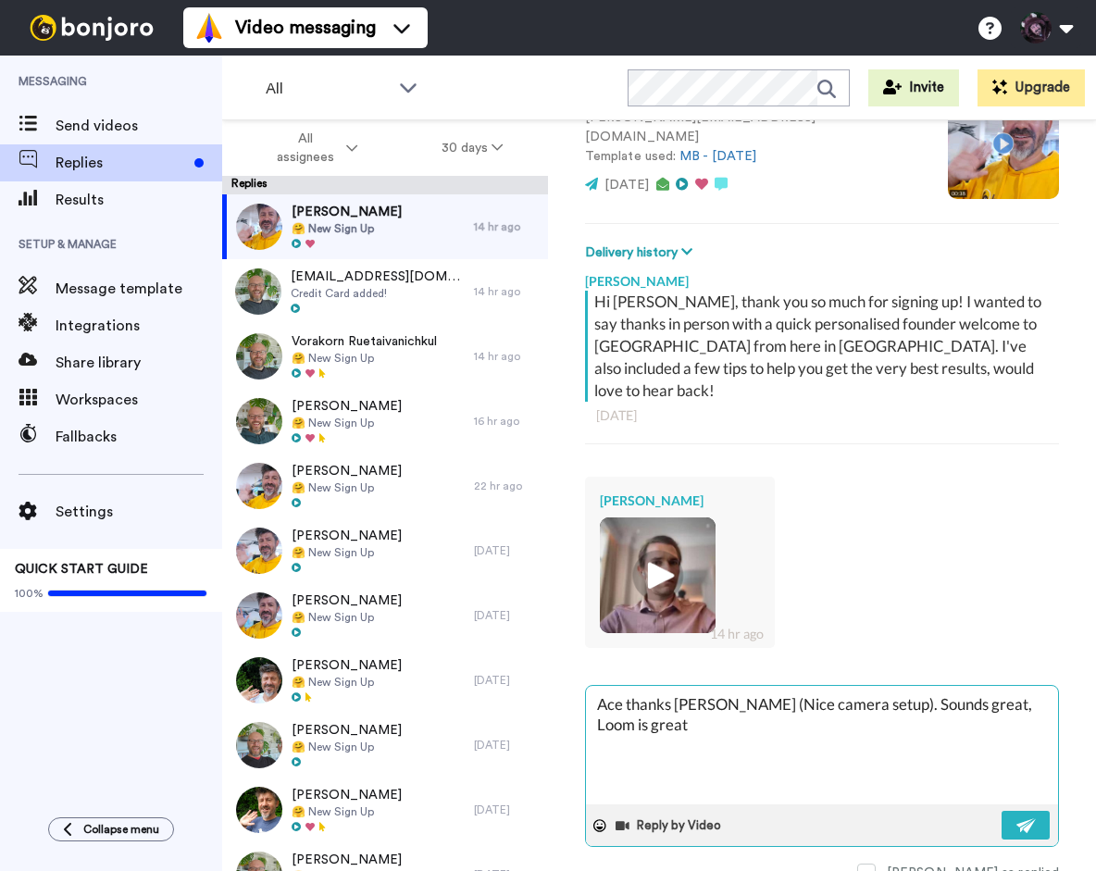
type textarea "Ace thanks [PERSON_NAME] (Nice camera setup). Sounds great, Loom is great f"
type textarea "x"
type textarea "Ace thanks [PERSON_NAME] (Nice camera setup). Sounds great, Loom is great fo"
type textarea "x"
type textarea "Ace thanks [PERSON_NAME] (Nice camera setup). Sounds great, Loom is great for"
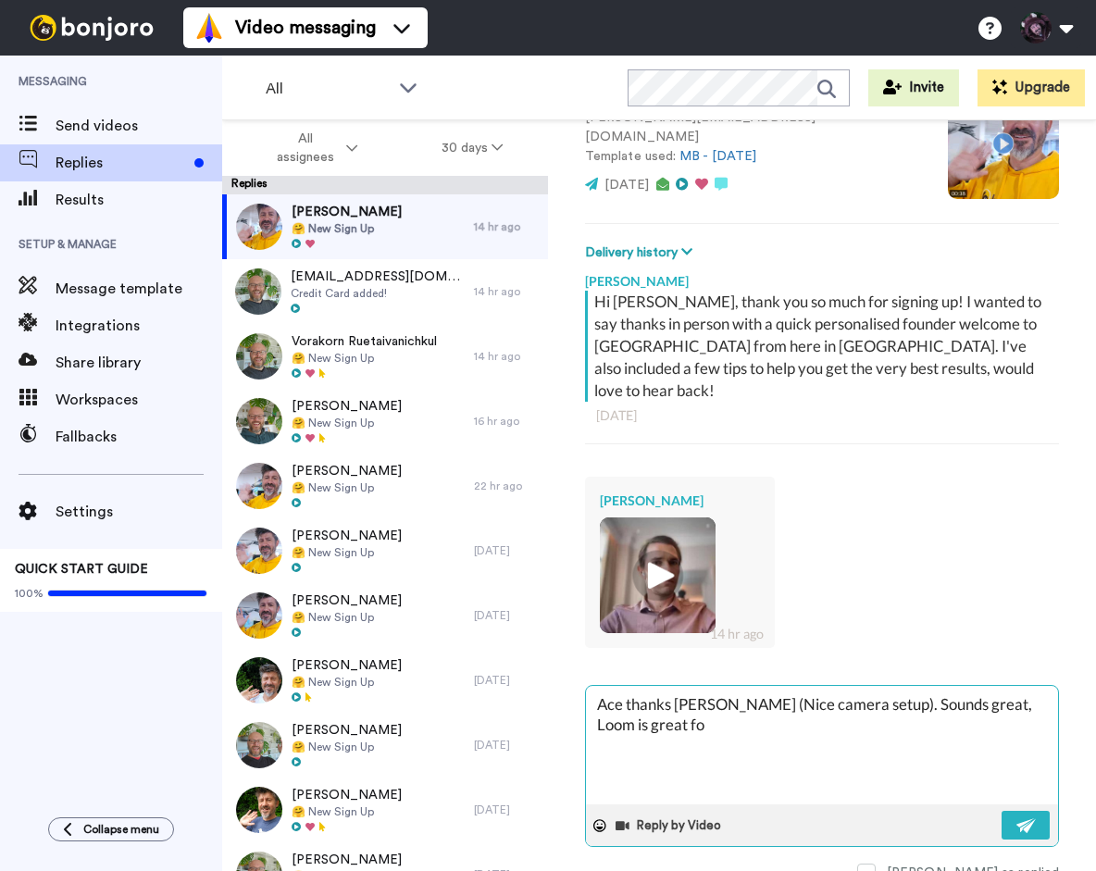
type textarea "x"
type textarea "Ace thanks [PERSON_NAME] (Nice camera setup). Sounds great, Loom is great for"
type textarea "x"
type textarea "Ace thanks [PERSON_NAME] (Nice camera setup). Sounds great, Loom is great for s"
type textarea "x"
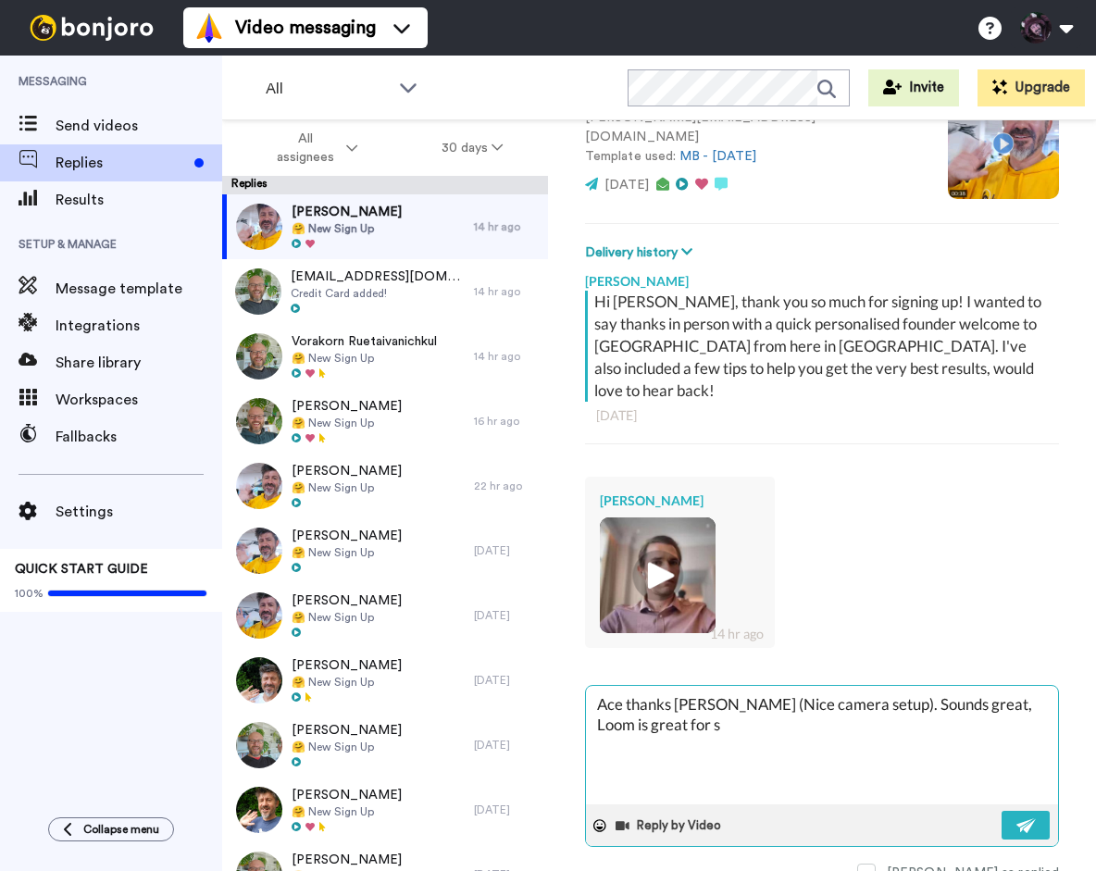
type textarea "Ace thanks [PERSON_NAME] (Nice camera setup). Sounds great, Loom is great for sc"
type textarea "x"
type textarea "Ace thanks [PERSON_NAME] (Nice camera setup). Sounds great, Loom is great for s…"
type textarea "x"
type textarea "Ace thanks [PERSON_NAME] (Nice camera setup). Sounds great, Loom is great for s…"
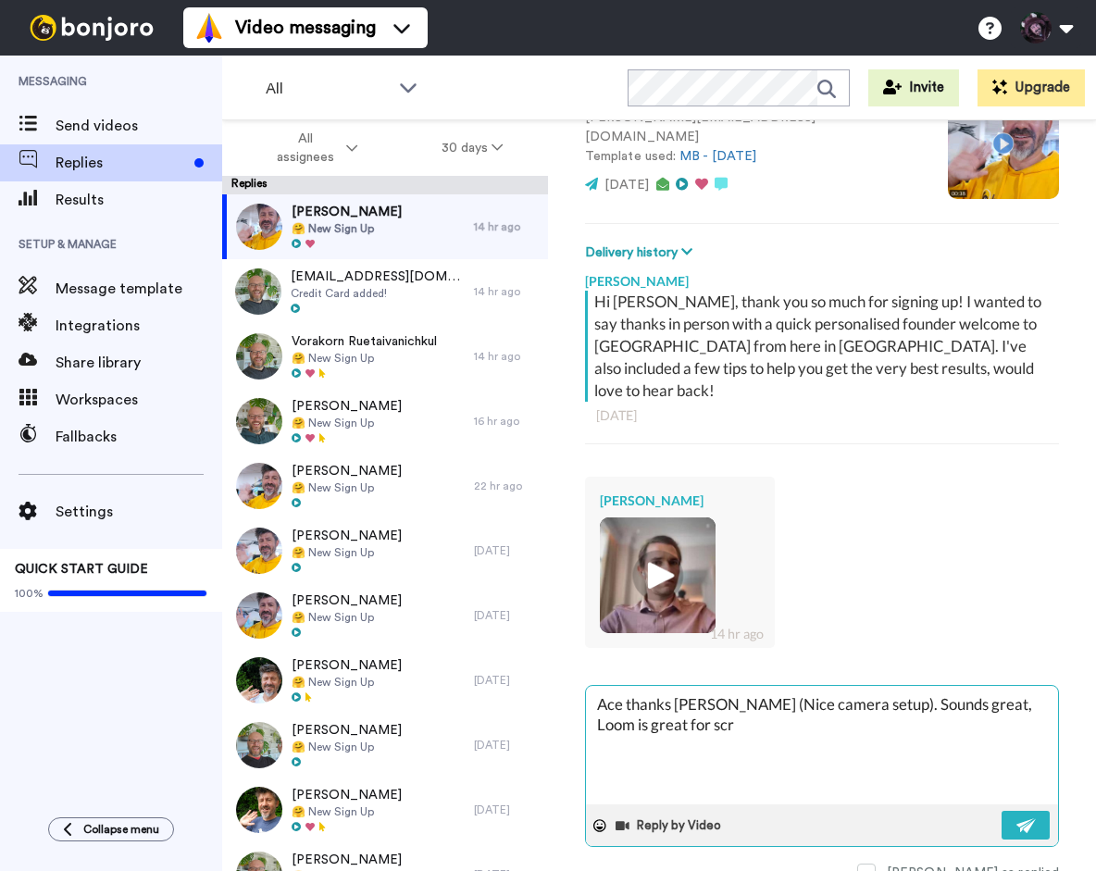
type textarea "x"
type textarea "Ace thanks [PERSON_NAME] (Nice camera setup). Sounds great, Loom is great for s…"
type textarea "x"
type textarea "Ace thanks [PERSON_NAME] (Nice camera setup). Sounds great, Loom is great for s…"
type textarea "x"
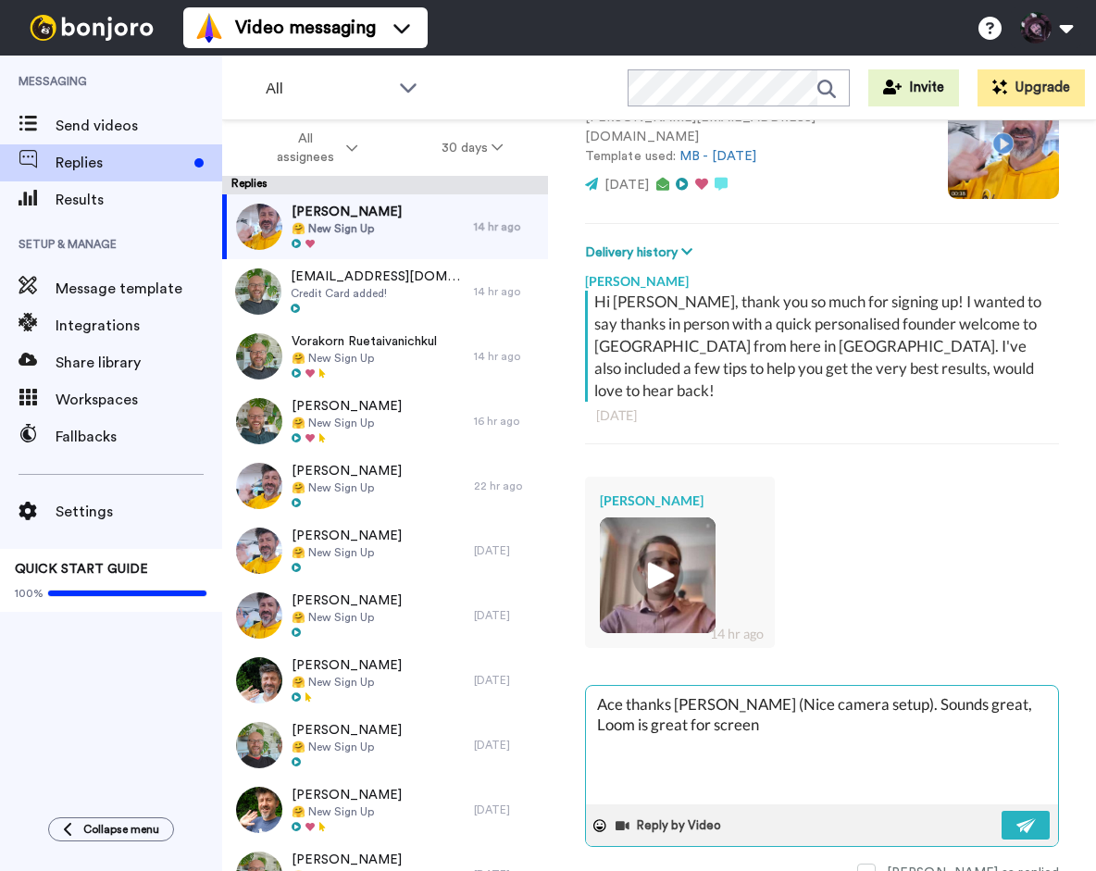
type textarea "Ace thanks [PERSON_NAME] (Nice camera setup). Sounds great, Loom is great for s…"
type textarea "x"
type textarea "Ace thanks [PERSON_NAME] (Nice camera setup). Sounds great, Loom is great for s…"
type textarea "x"
type textarea "Ace thanks [PERSON_NAME] (Nice camera setup). Sounds great, Loom is great for s…"
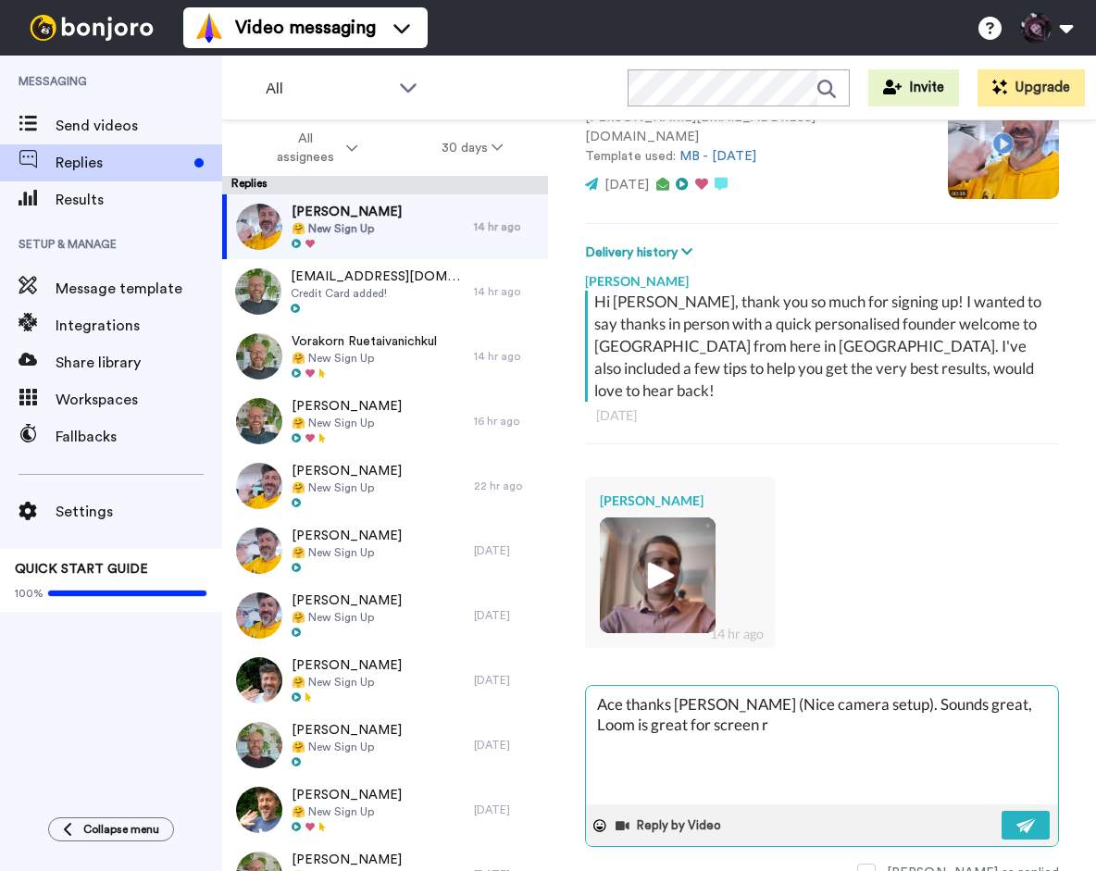
type textarea "x"
type textarea "Ace thanks [PERSON_NAME] (Nice camera setup). Sounds great, Loom is great for s…"
type textarea "x"
type textarea "Ace thanks [PERSON_NAME] (Nice camera setup). Sounds great, Loom is great for s…"
type textarea "x"
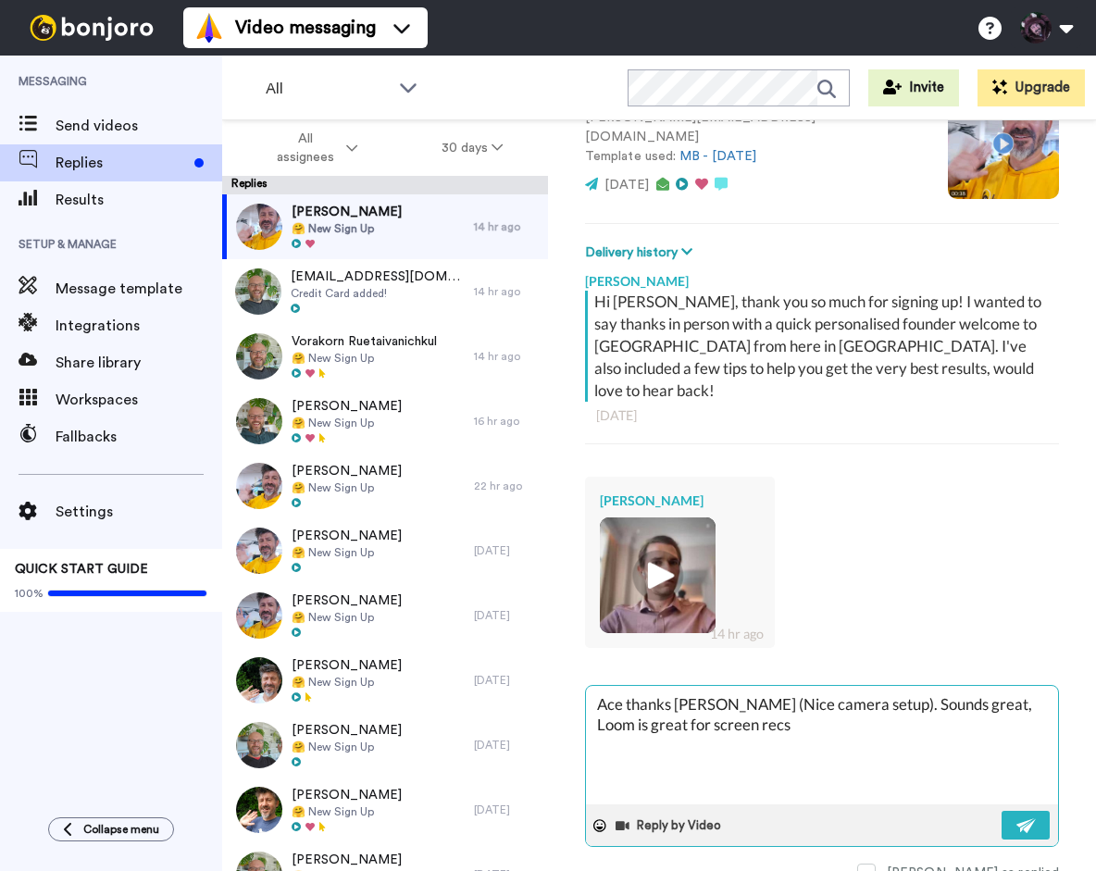
type textarea "Ace thanks [PERSON_NAME] (Nice camera setup). Sounds great, Loom is great for s…"
type textarea "x"
type textarea "Ace thanks [PERSON_NAME] (Nice camera setup). Sounds great, Loom is great for s…"
type textarea "x"
type textarea "Ace thanks [PERSON_NAME] (Nice camera setup). Sounds great, Loom is great for s…"
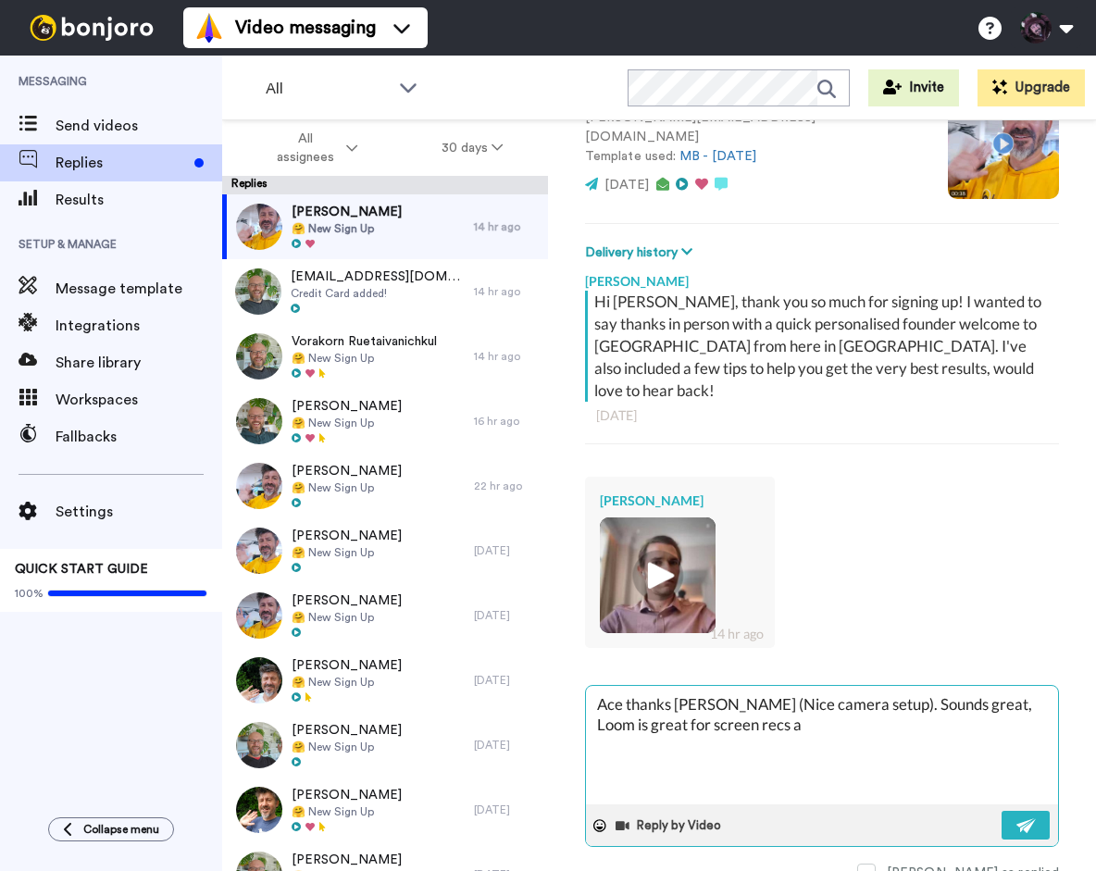
type textarea "x"
type textarea "Ace thanks [PERSON_NAME] (Nice camera setup). Sounds great, Loom is great for s…"
type textarea "x"
type textarea "Ace thanks [PERSON_NAME] (Nice camera setup). Sounds great, Loom is great for s…"
type textarea "x"
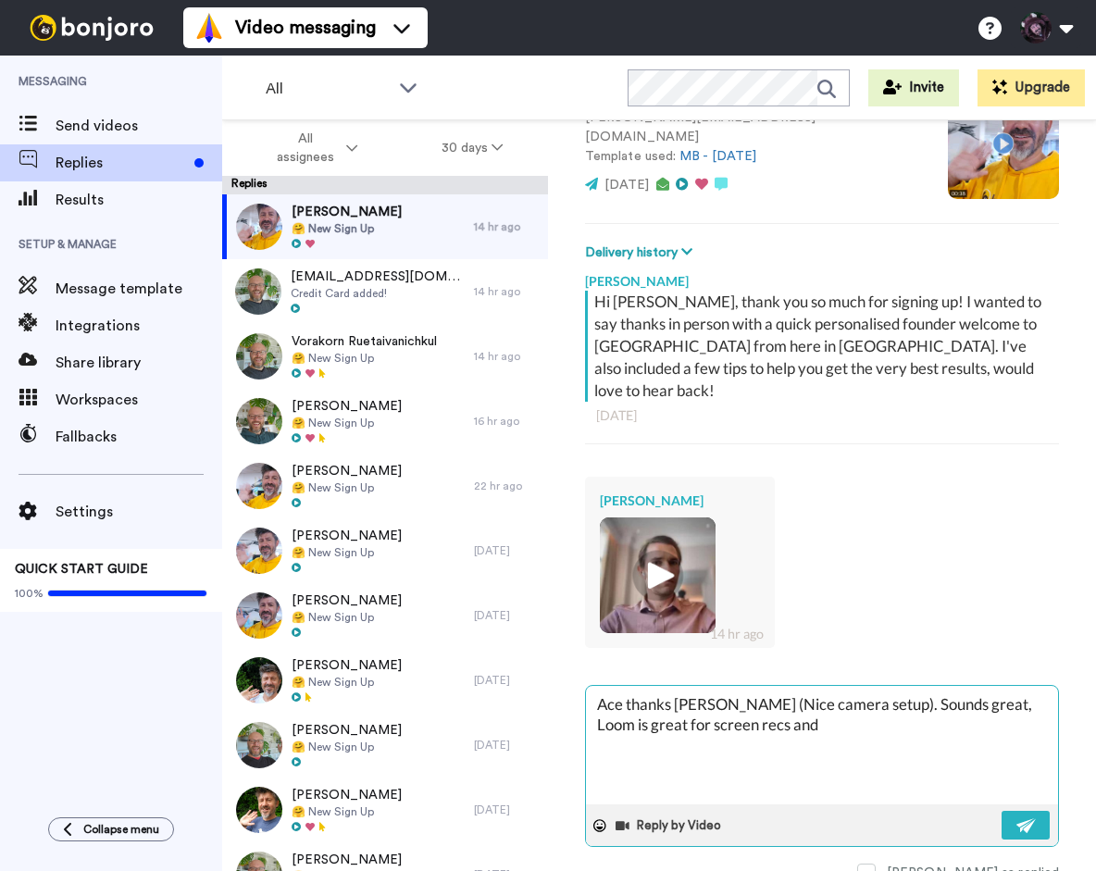
type textarea "Ace thanks [PERSON_NAME] (Nice camera setup). Sounds great, Loom is great for s…"
type textarea "x"
type textarea "Ace thanks [PERSON_NAME] (Nice camera setup). Sounds great, Loom is great for s…"
type textarea "x"
type textarea "Ace thanks [PERSON_NAME] (Nice camera setup). Sounds great, Loom is great for s…"
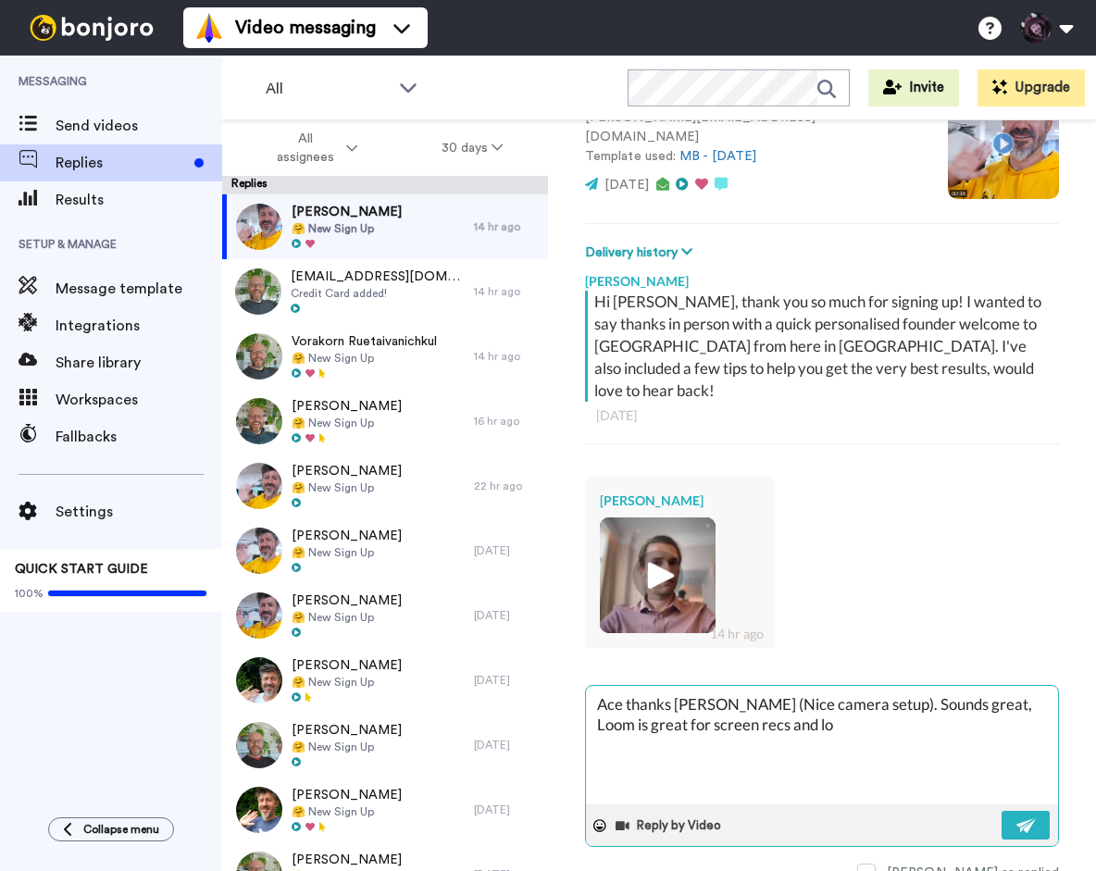
type textarea "x"
type textarea "Ace thanks [PERSON_NAME] (Nice camera setup). Sounds great, Loom is great for s…"
type textarea "x"
type textarea "Ace thanks [PERSON_NAME] (Nice camera setup). Sounds great, Loom is great for s…"
type textarea "x"
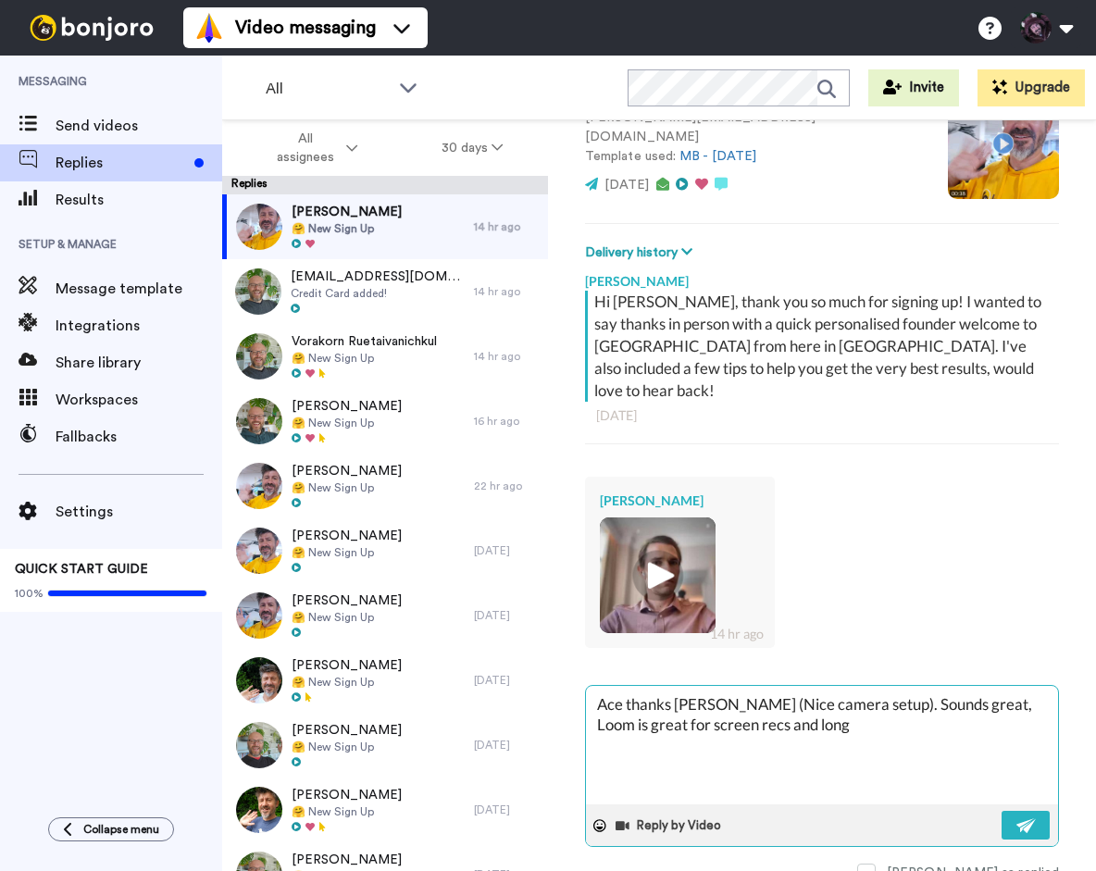
type textarea "Ace thanks [PERSON_NAME] (Nice camera setup). Sounds great, Loom is great for s…"
type textarea "x"
type textarea "Ace thanks [PERSON_NAME] (Nice camera setup). Sounds great, Loom is great for s…"
type textarea "x"
type textarea "Ace thanks [PERSON_NAME] (Nice camera setup). Sounds great, Loom is great for s…"
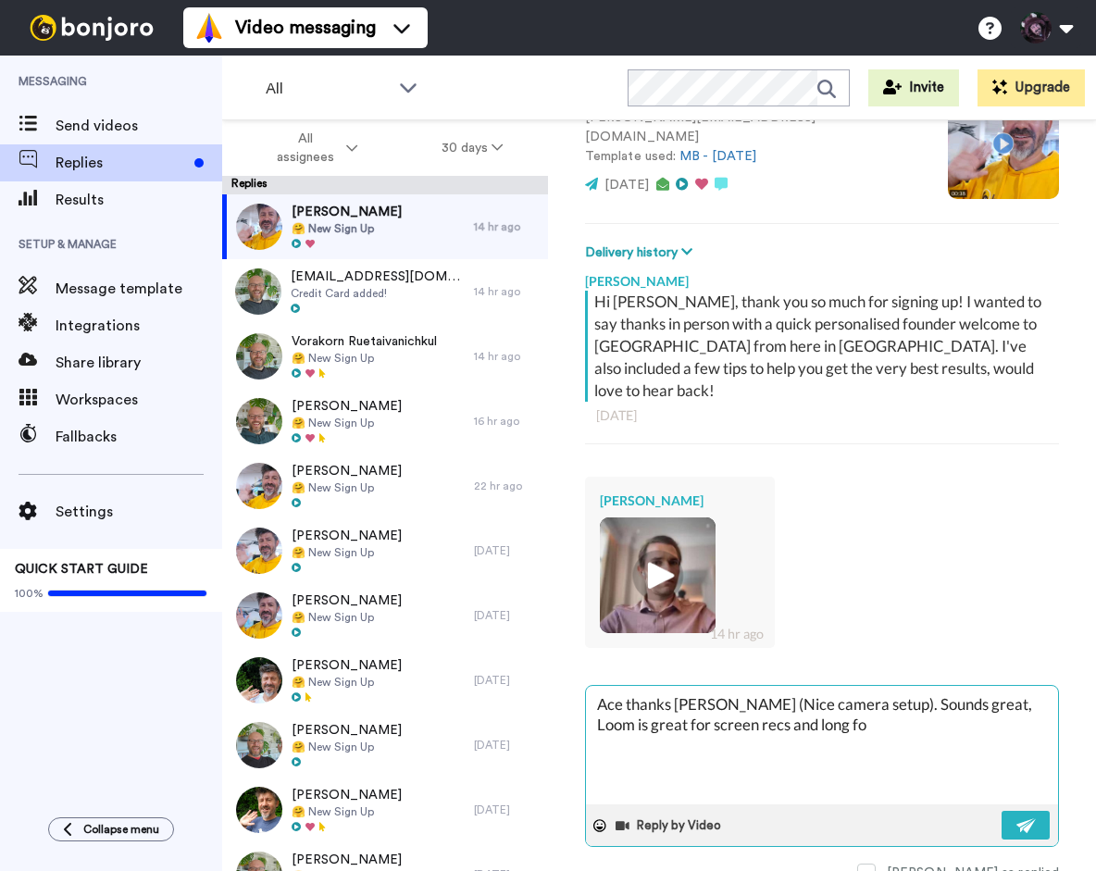
type textarea "x"
type textarea "Ace thanks [PERSON_NAME] (Nice camera setup). Sounds great, Loom is great for s…"
type textarea "x"
type textarea "Ace thanks [PERSON_NAME] (Nice camera setup). Sounds great, Loom is great for s…"
type textarea "x"
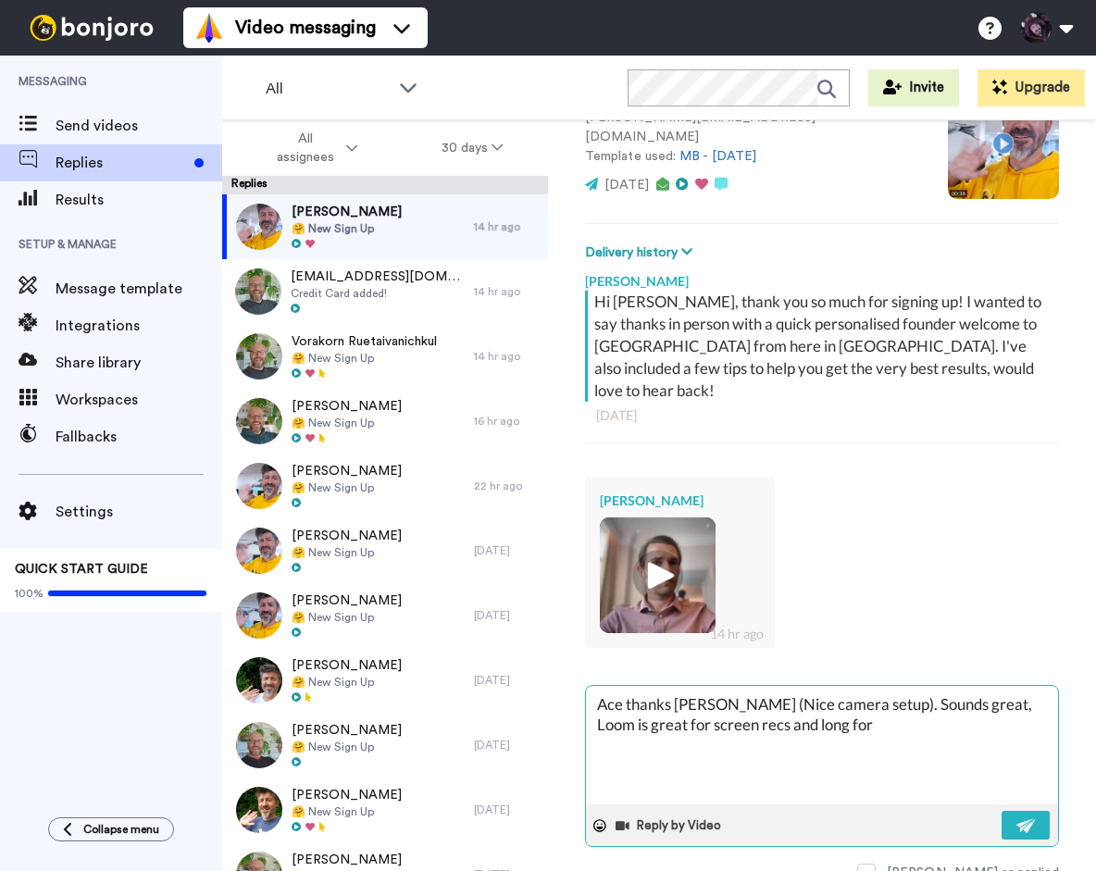
type textarea "Ace thanks [PERSON_NAME] (Nice camera setup). Sounds great, Loom is great for s…"
type textarea "x"
type textarea "Ace thanks [PERSON_NAME] (Nice camera setup). Sounds great, Loom is great for s…"
type textarea "x"
type textarea "Ace thanks [PERSON_NAME] (Nice camera setup). Sounds great, Loom is great for s…"
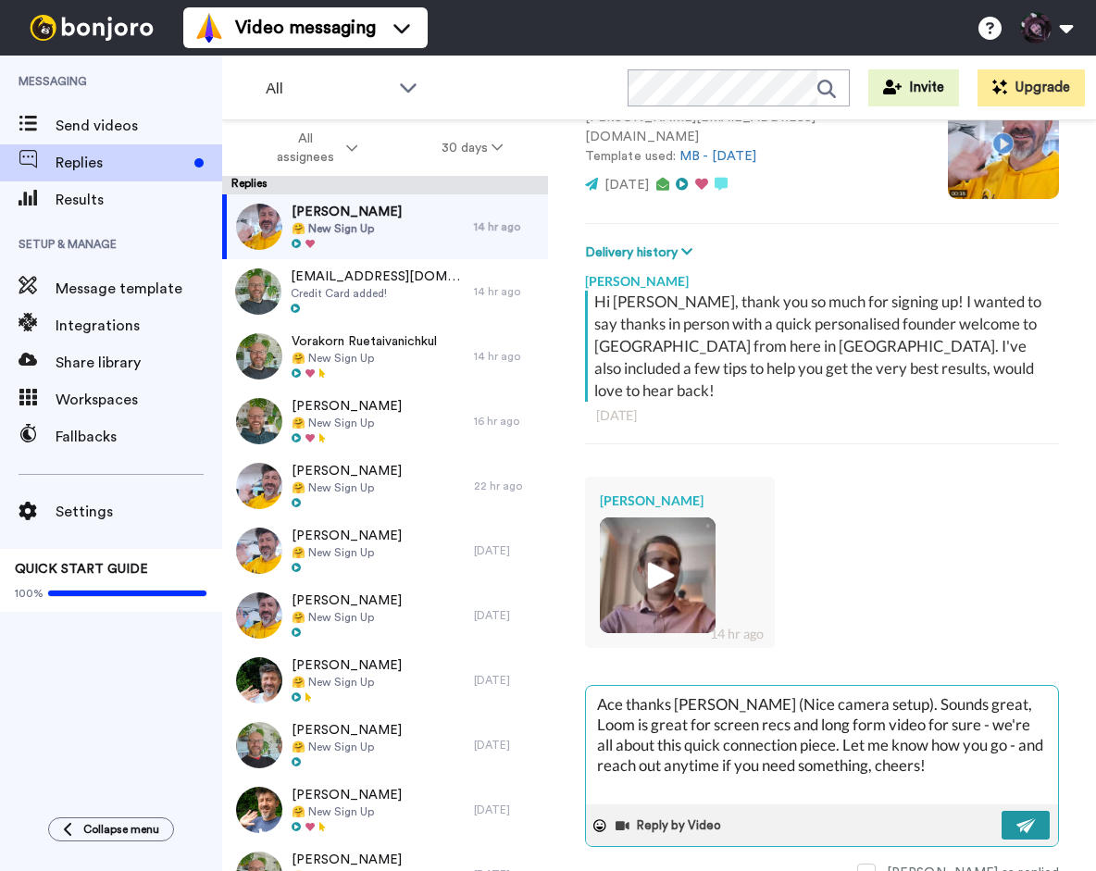
click at [1029, 818] on img at bounding box center [1026, 825] width 20 height 15
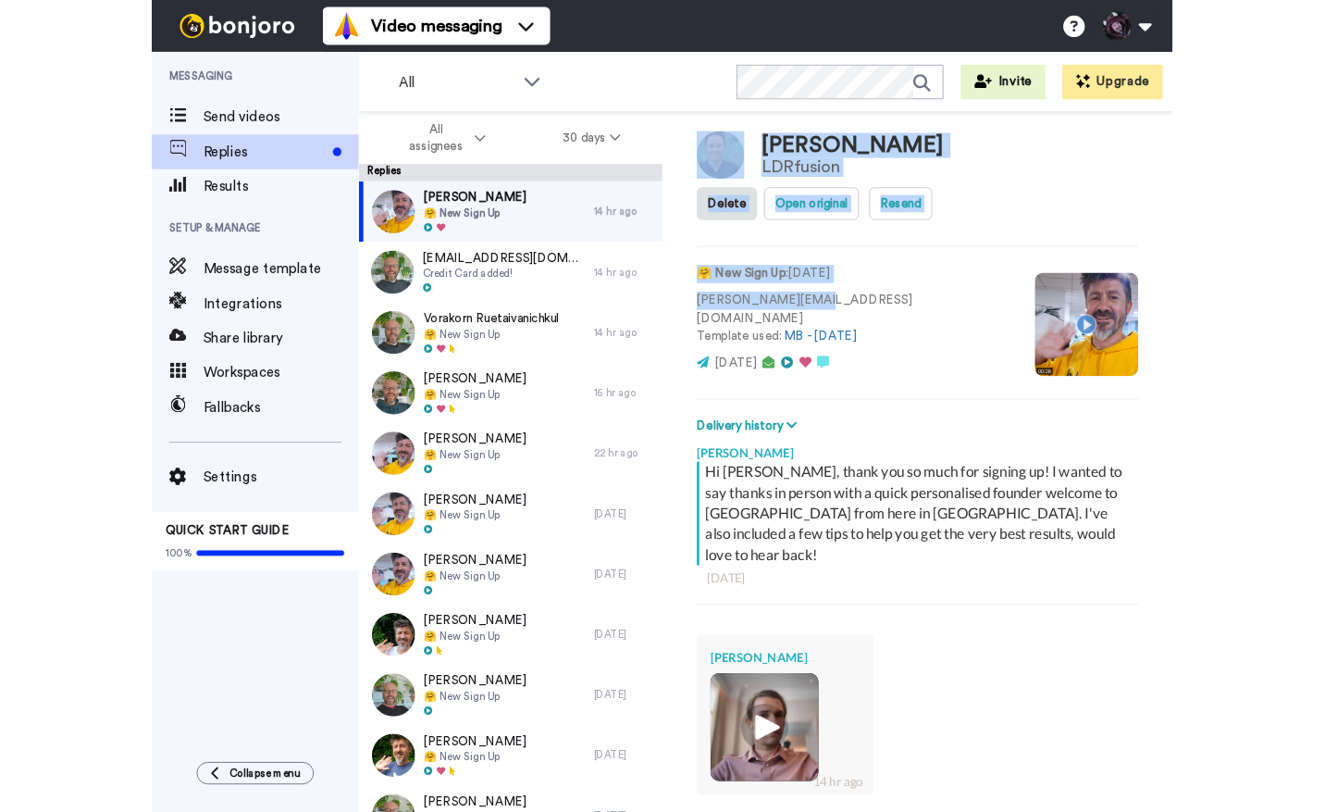
scroll to position [0, 0]
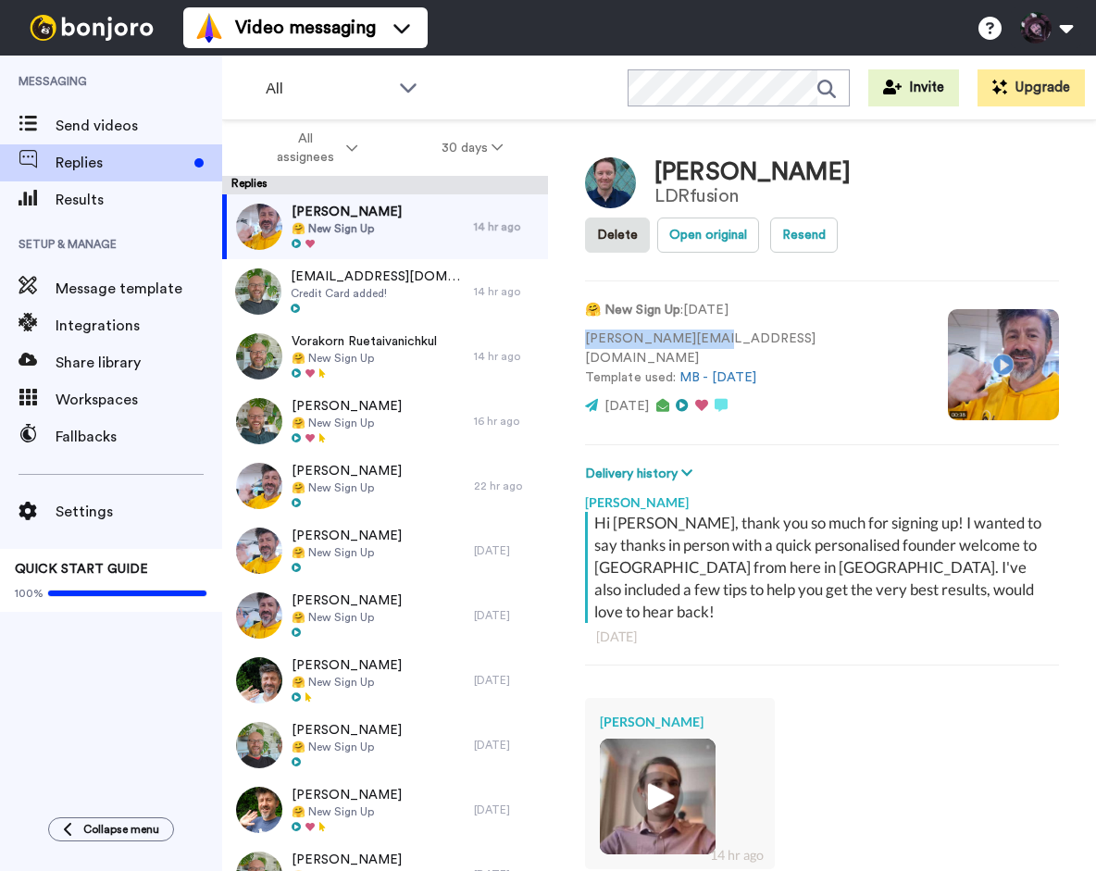
drag, startPoint x: 704, startPoint y: 129, endPoint x: 584, endPoint y: 348, distance: 250.2
click at [585, 348] on p "[PERSON_NAME][EMAIL_ADDRESS][DOMAIN_NAME] Template used: MB - [DATE]" at bounding box center [752, 358] width 335 height 58
copy p "[PERSON_NAME][EMAIL_ADDRESS][DOMAIN_NAME]"
